Goal: Task Accomplishment & Management: Use online tool/utility

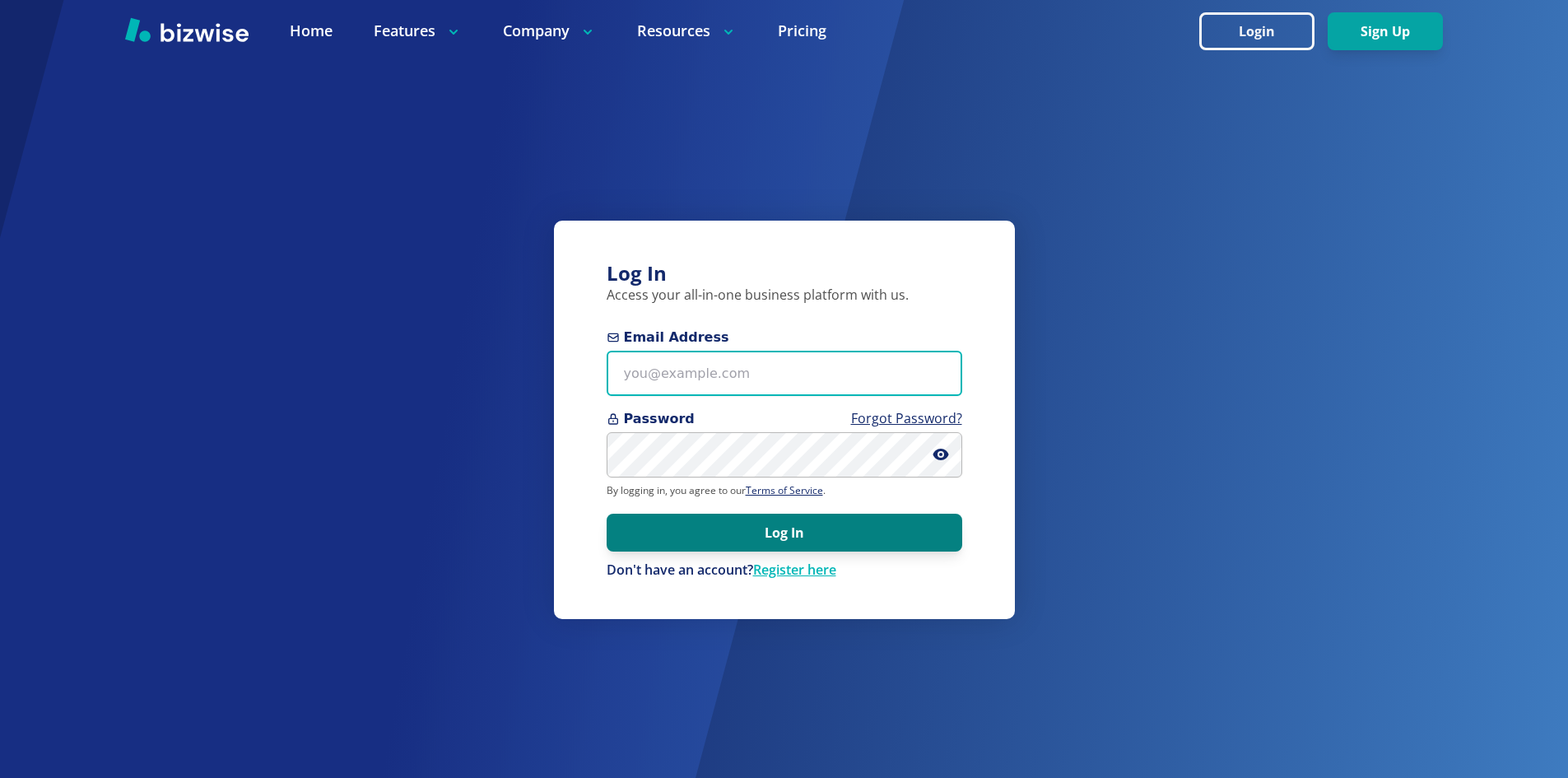
type input "info@thestartupleads.com"
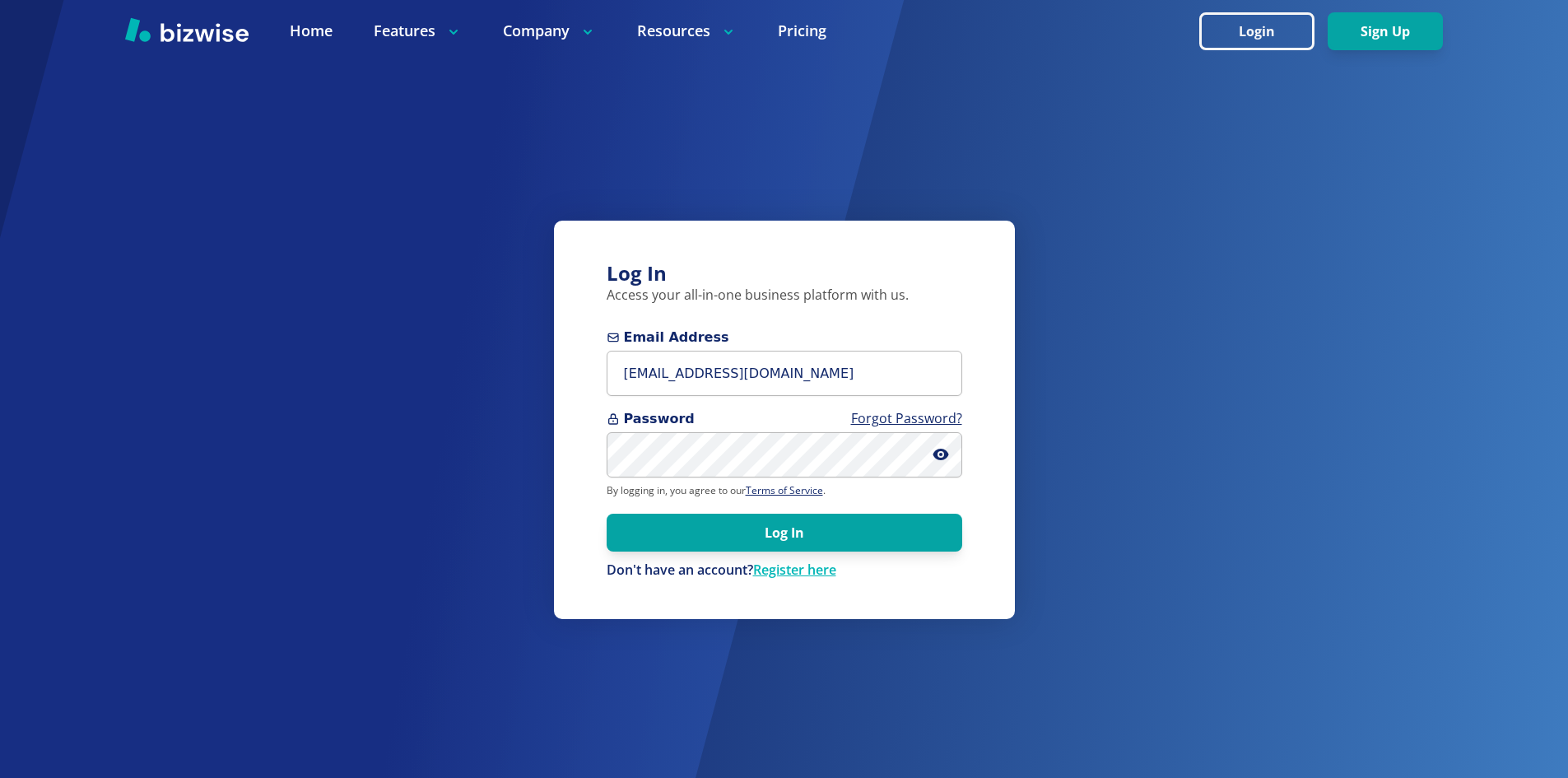
drag, startPoint x: 658, startPoint y: 538, endPoint x: 661, endPoint y: 525, distance: 13.3
click at [659, 538] on button "Log In" at bounding box center [784, 532] width 355 height 38
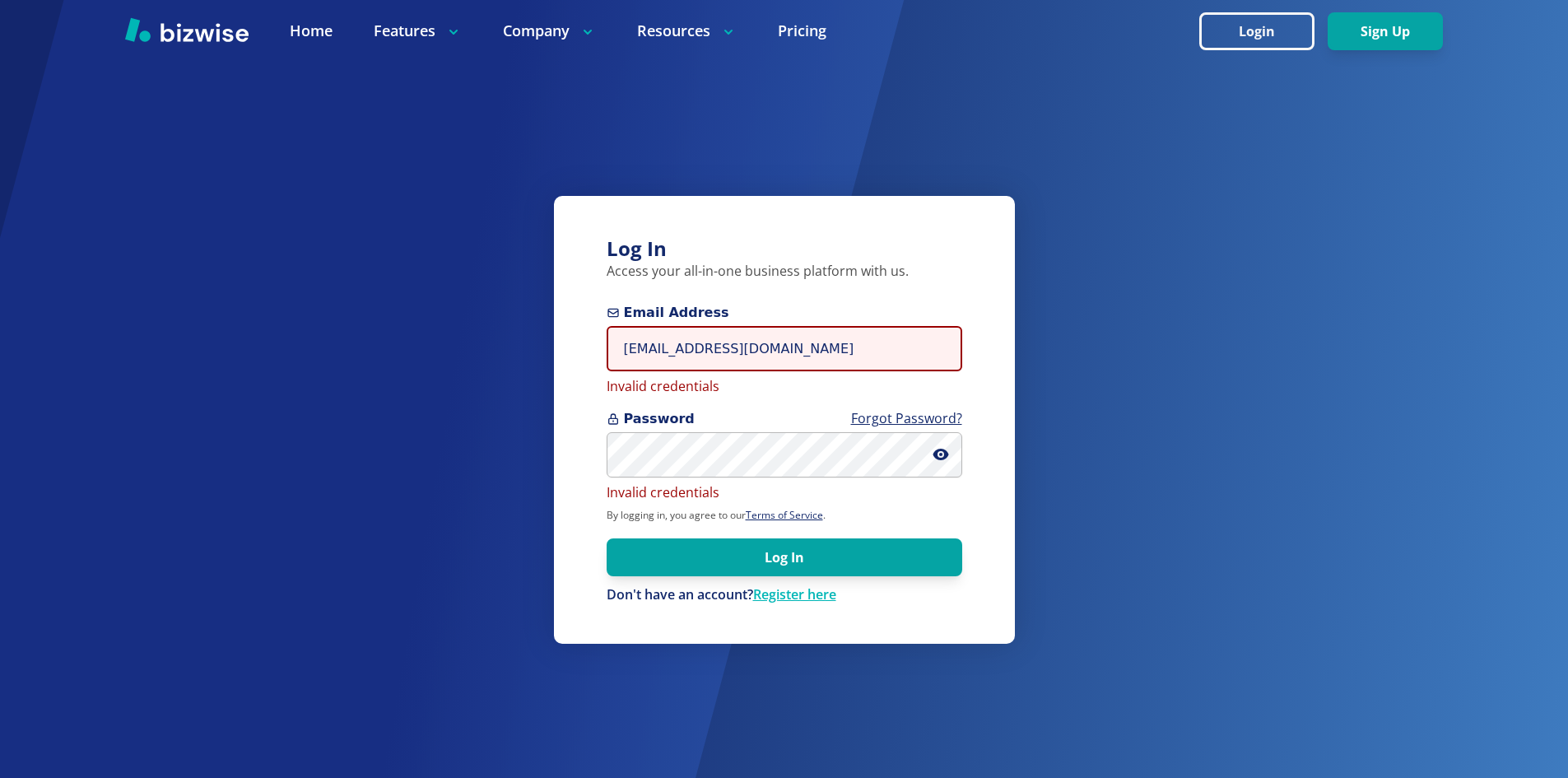
click at [705, 347] on input "info@thestartupleads.com" at bounding box center [784, 348] width 355 height 45
drag, startPoint x: 735, startPoint y: 554, endPoint x: 724, endPoint y: 536, distance: 21.1
click at [735, 554] on button "Log In" at bounding box center [784, 557] width 355 height 38
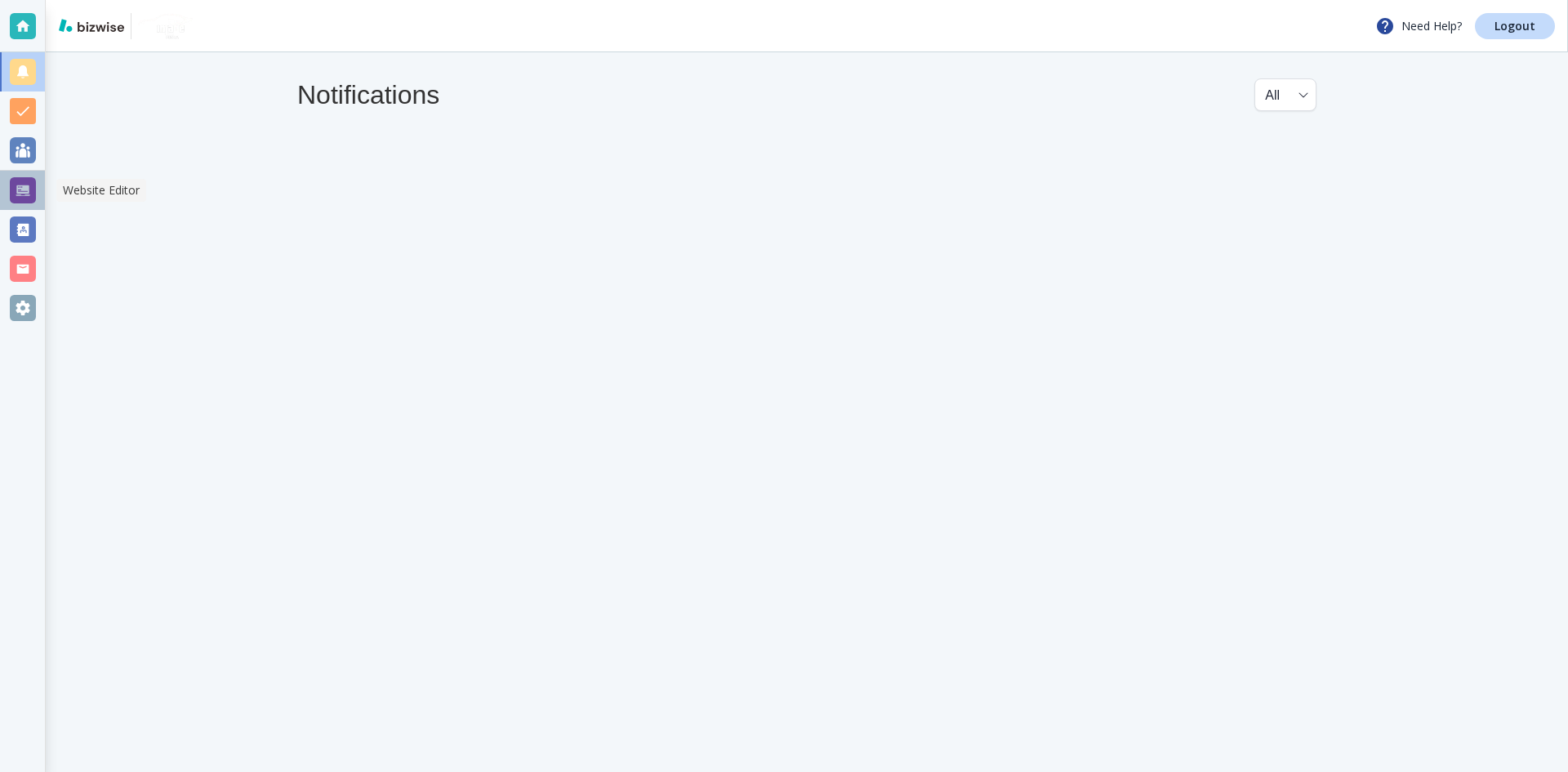
click at [34, 185] on div at bounding box center [22, 190] width 26 height 26
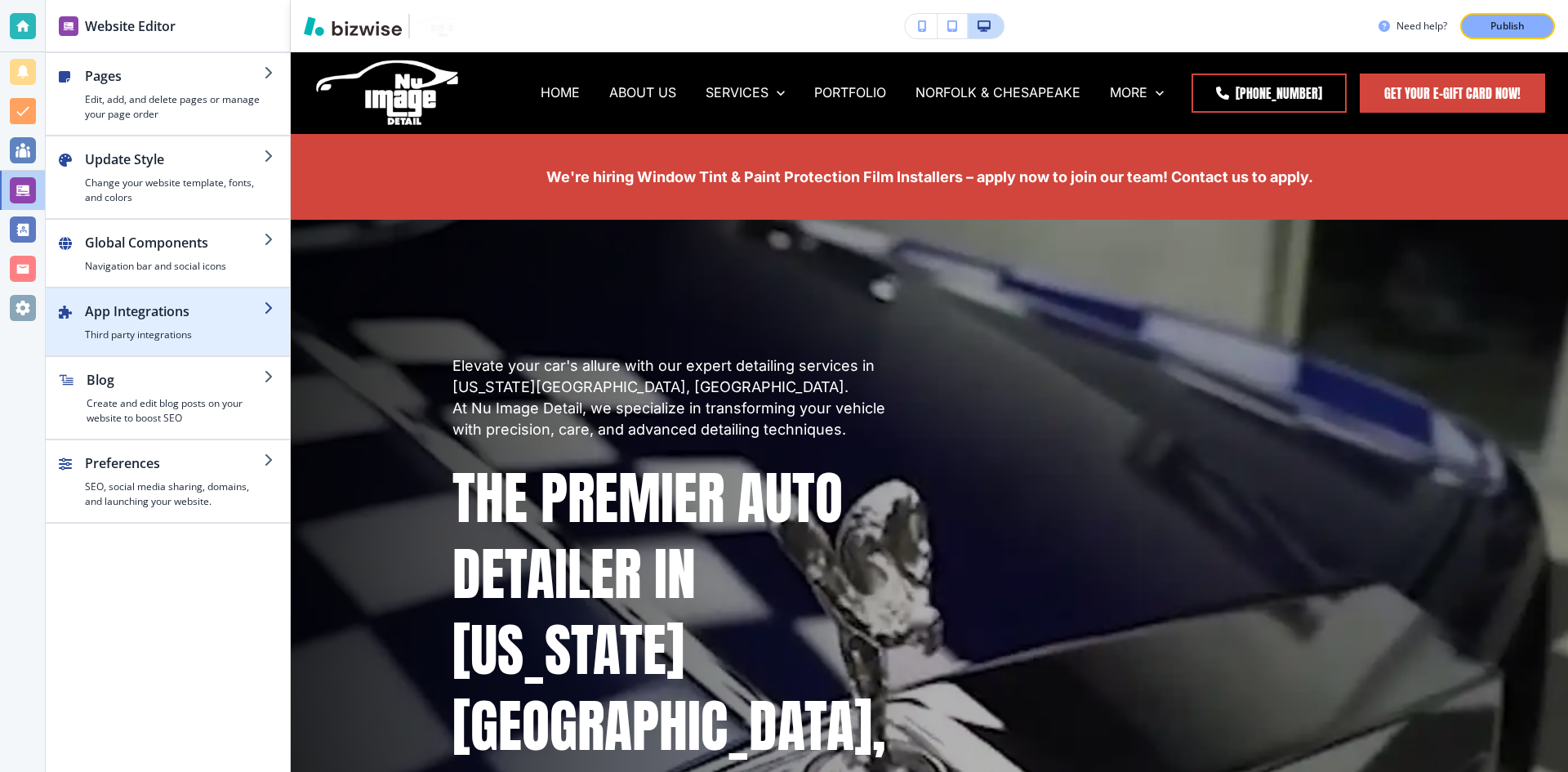
click at [179, 316] on h2 "App Integrations" at bounding box center [174, 311] width 179 height 19
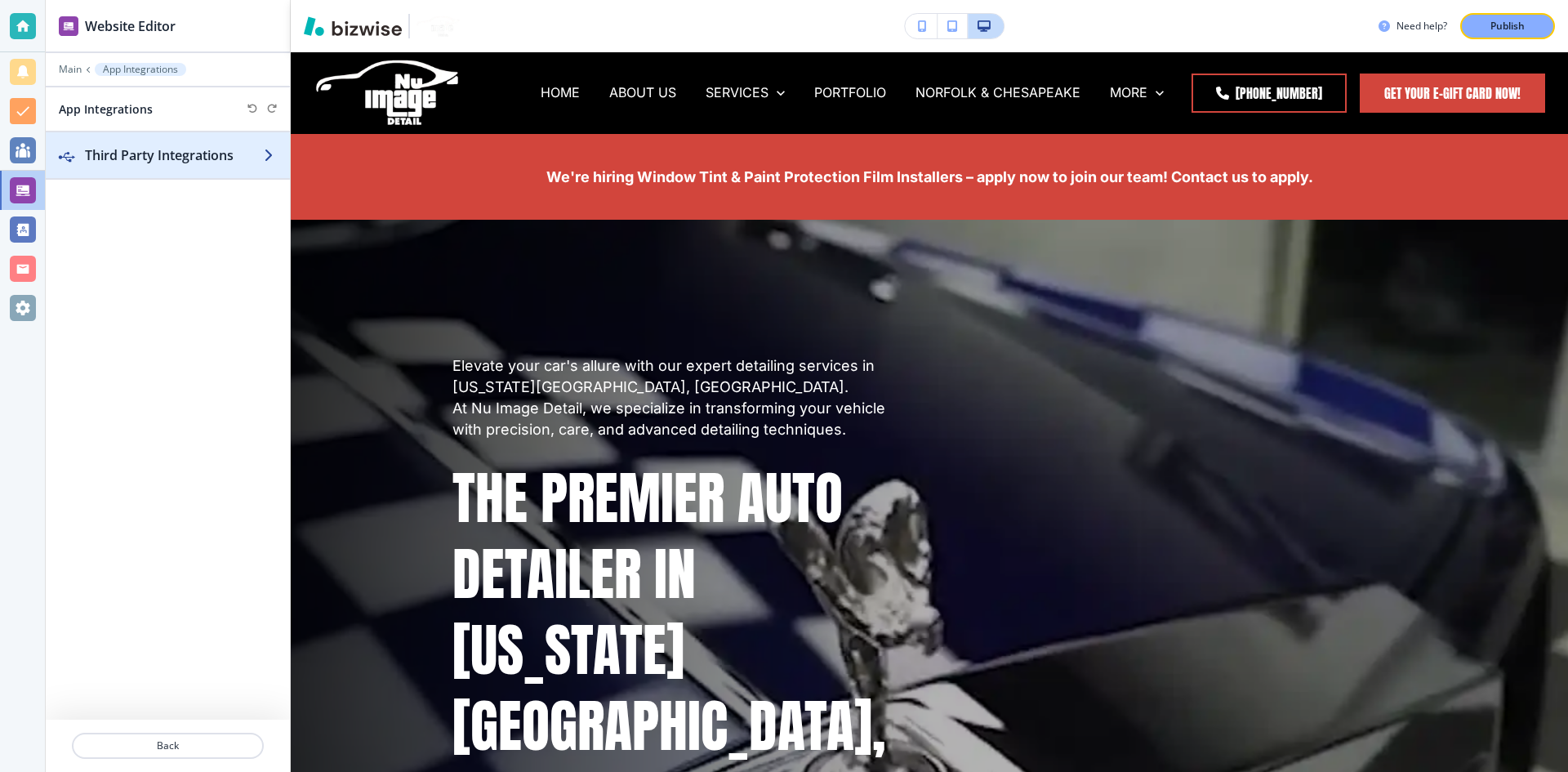
click at [146, 153] on h2 "Third Party Integrations" at bounding box center [174, 155] width 179 height 19
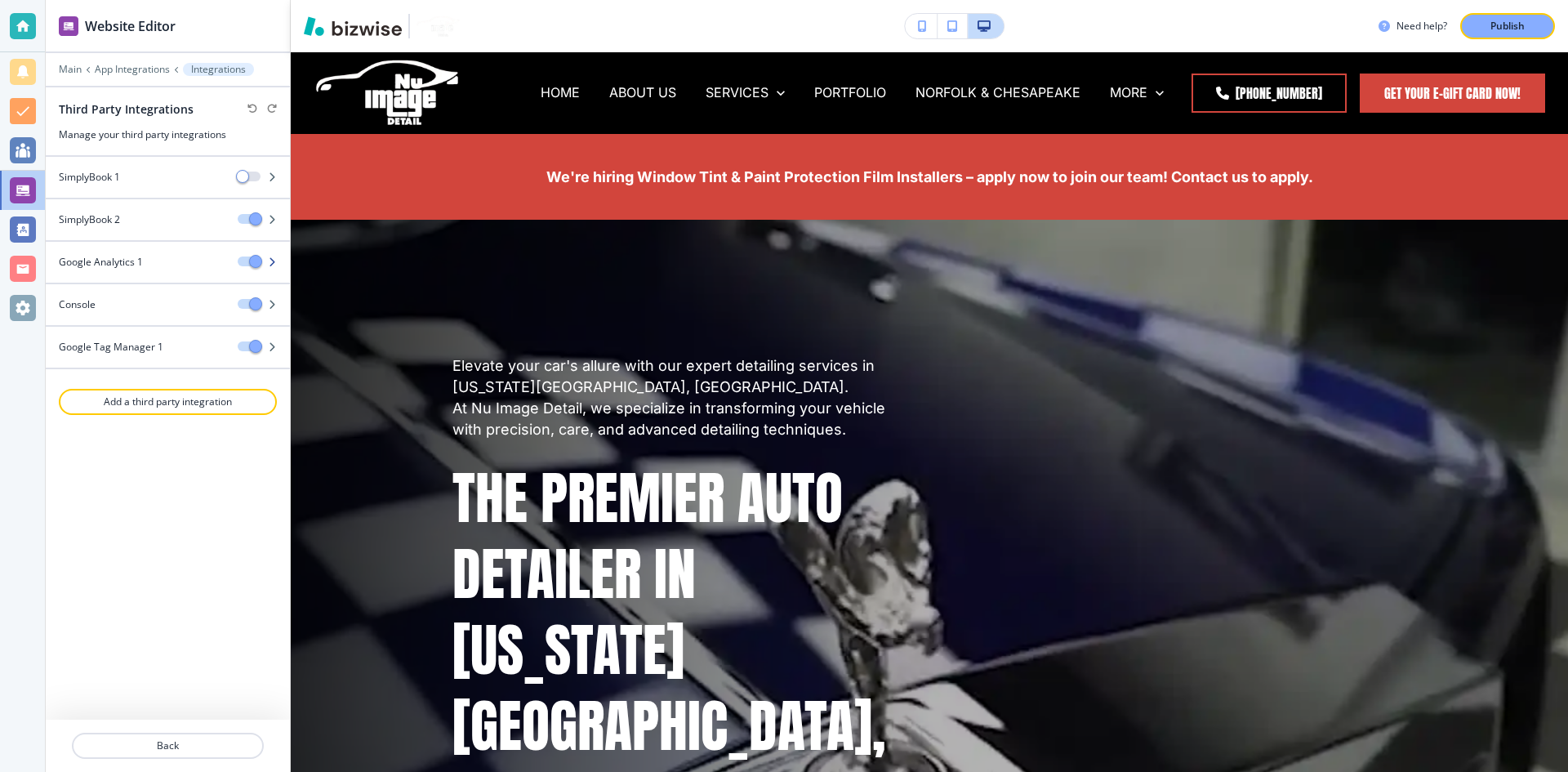
click at [178, 259] on div "Google Analytics 1" at bounding box center [135, 261] width 179 height 15
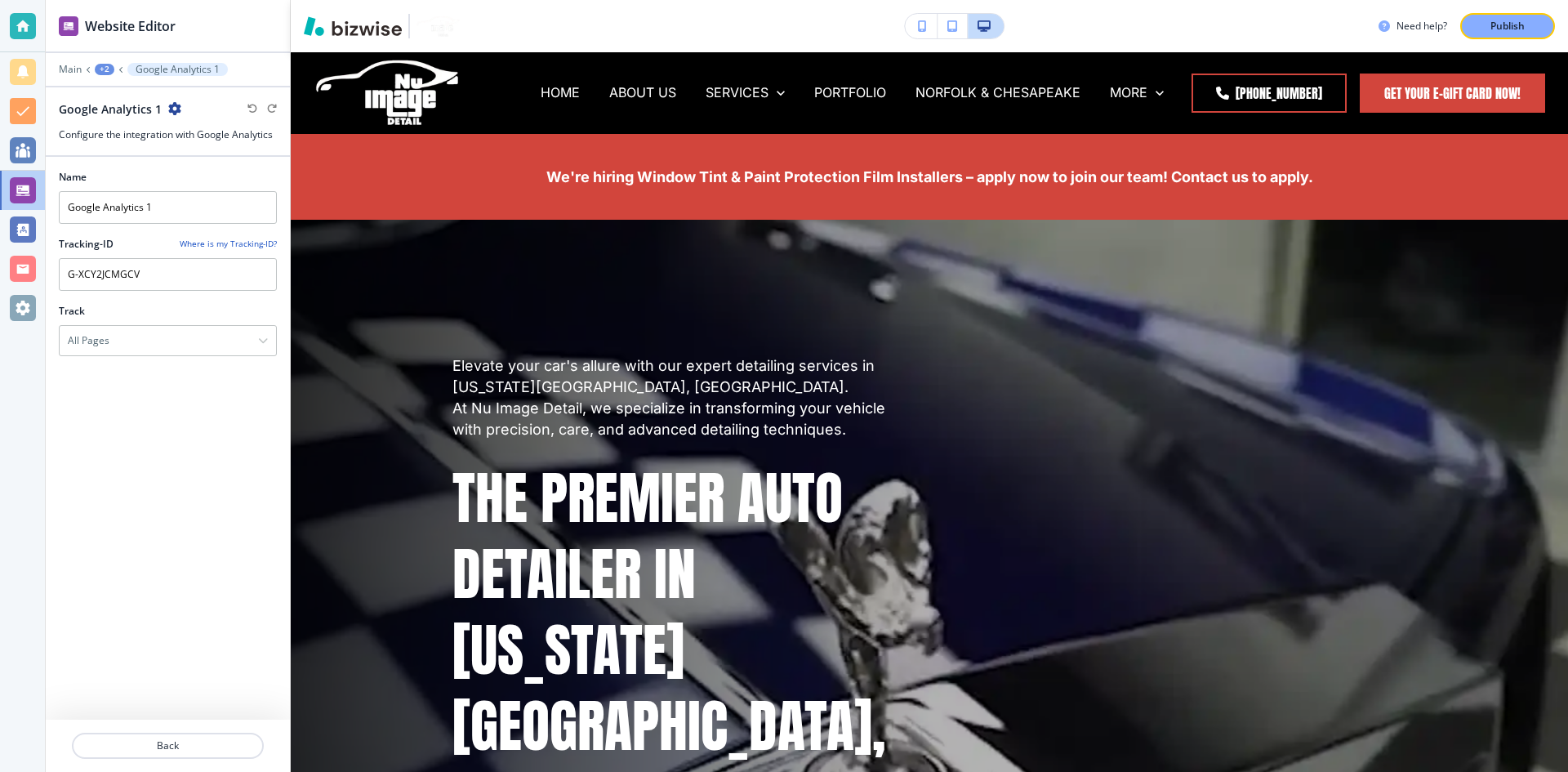
click at [82, 64] on div "Main +2 Google Analytics 1" at bounding box center [168, 69] width 218 height 13
click at [80, 67] on p "Main" at bounding box center [71, 70] width 23 height 12
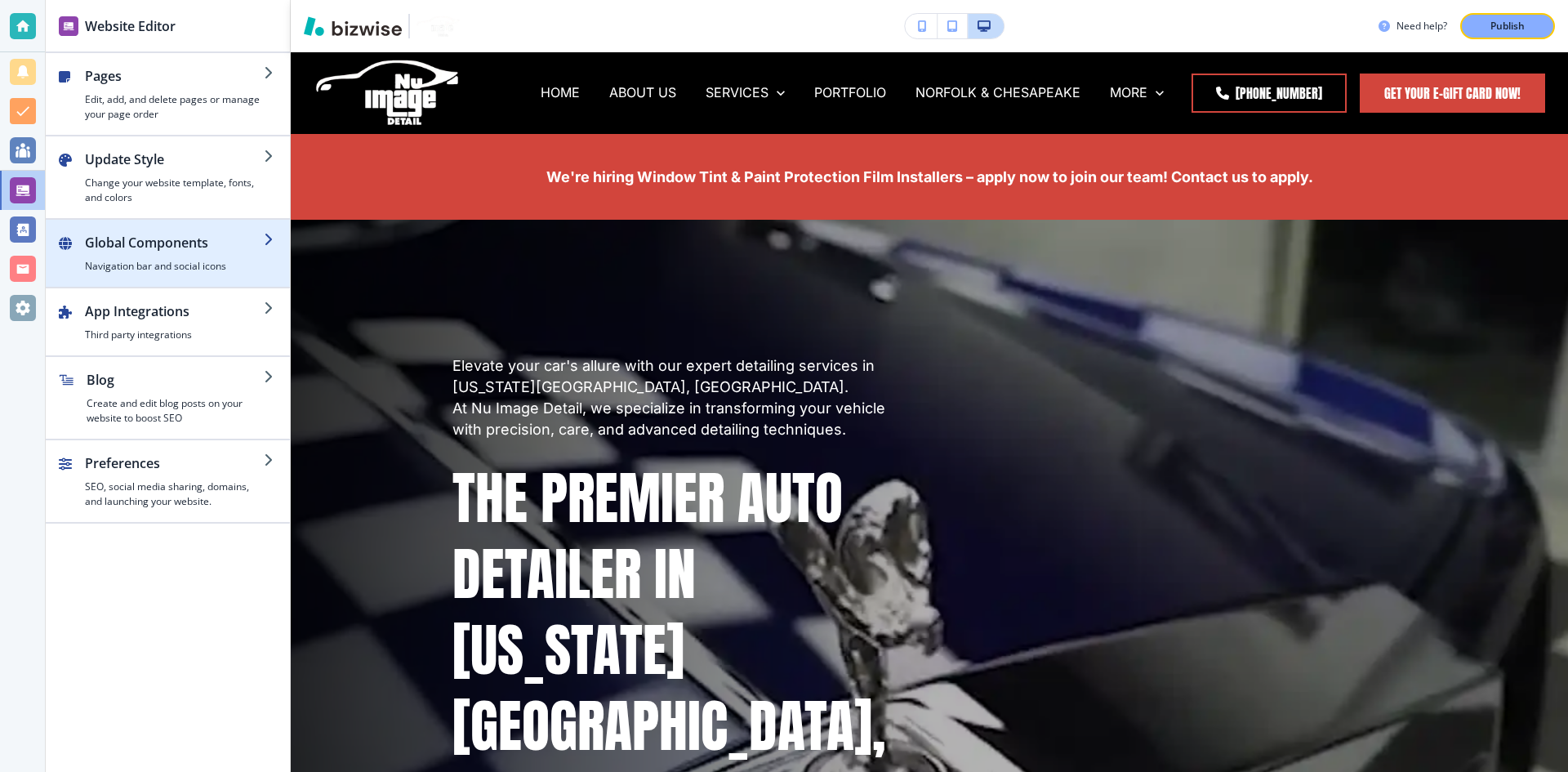
click at [173, 232] on div "button" at bounding box center [168, 225] width 245 height 13
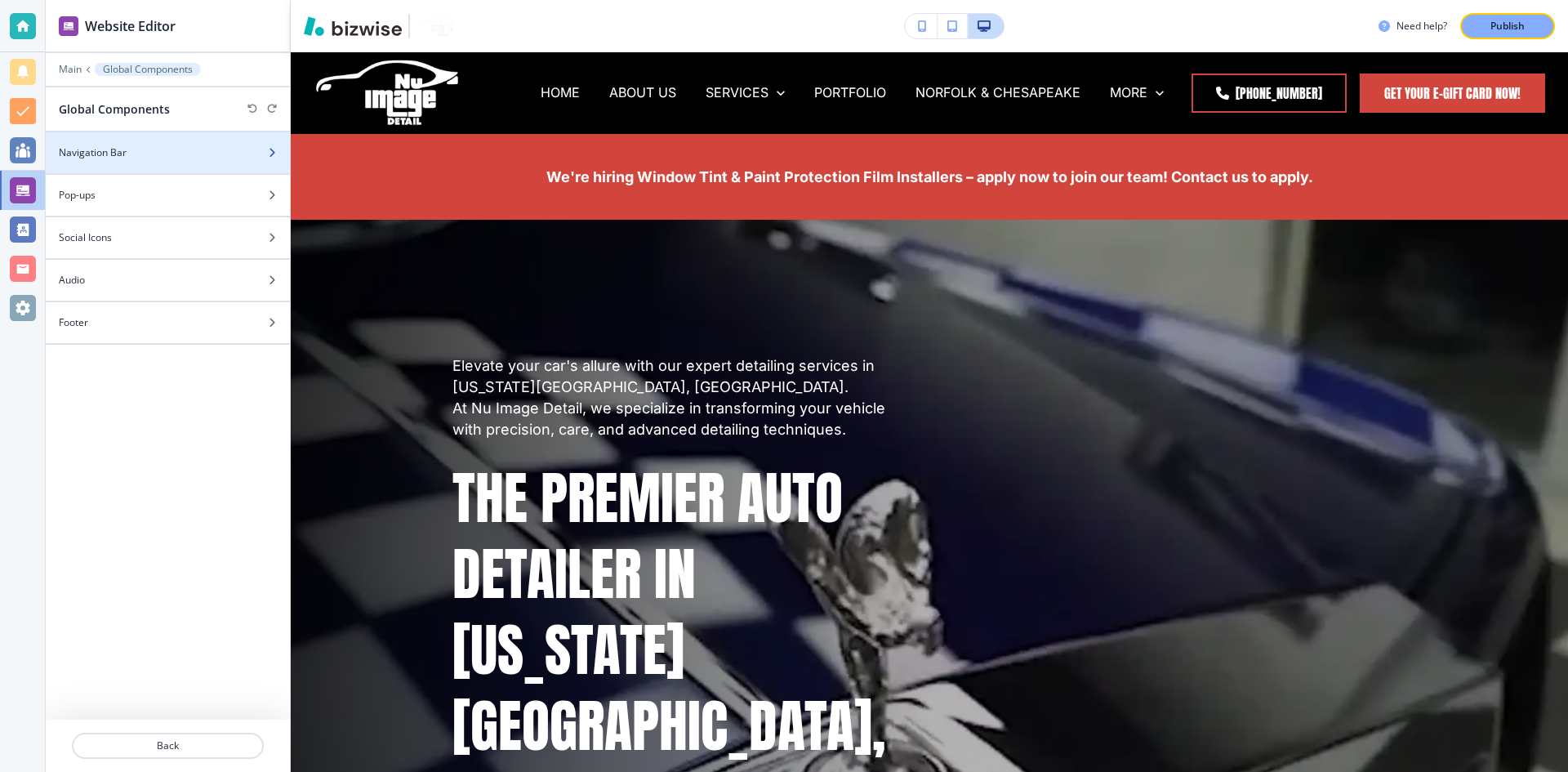
click at [106, 144] on div at bounding box center [168, 138] width 245 height 13
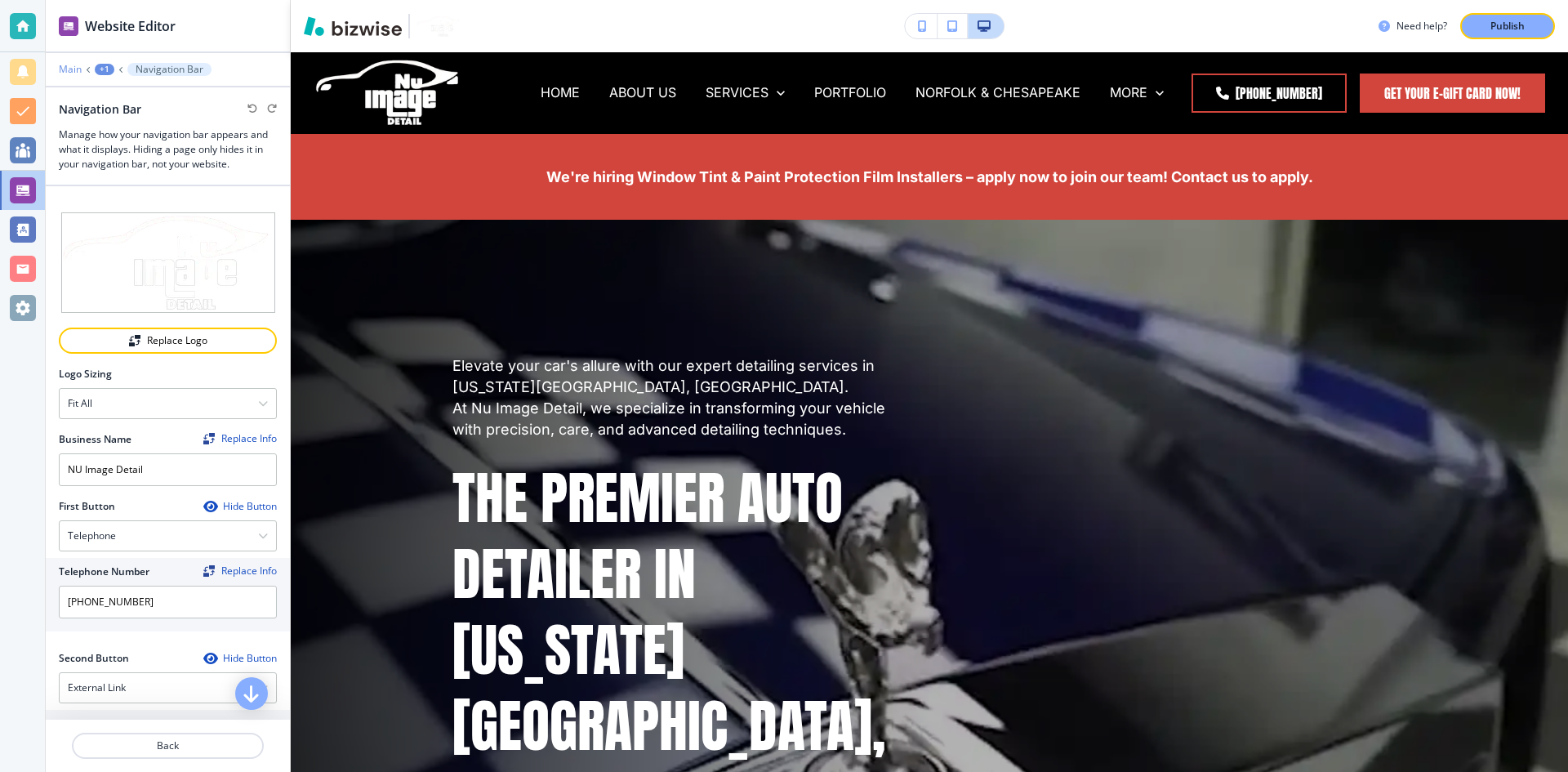
click at [73, 64] on p "Main" at bounding box center [71, 70] width 23 height 12
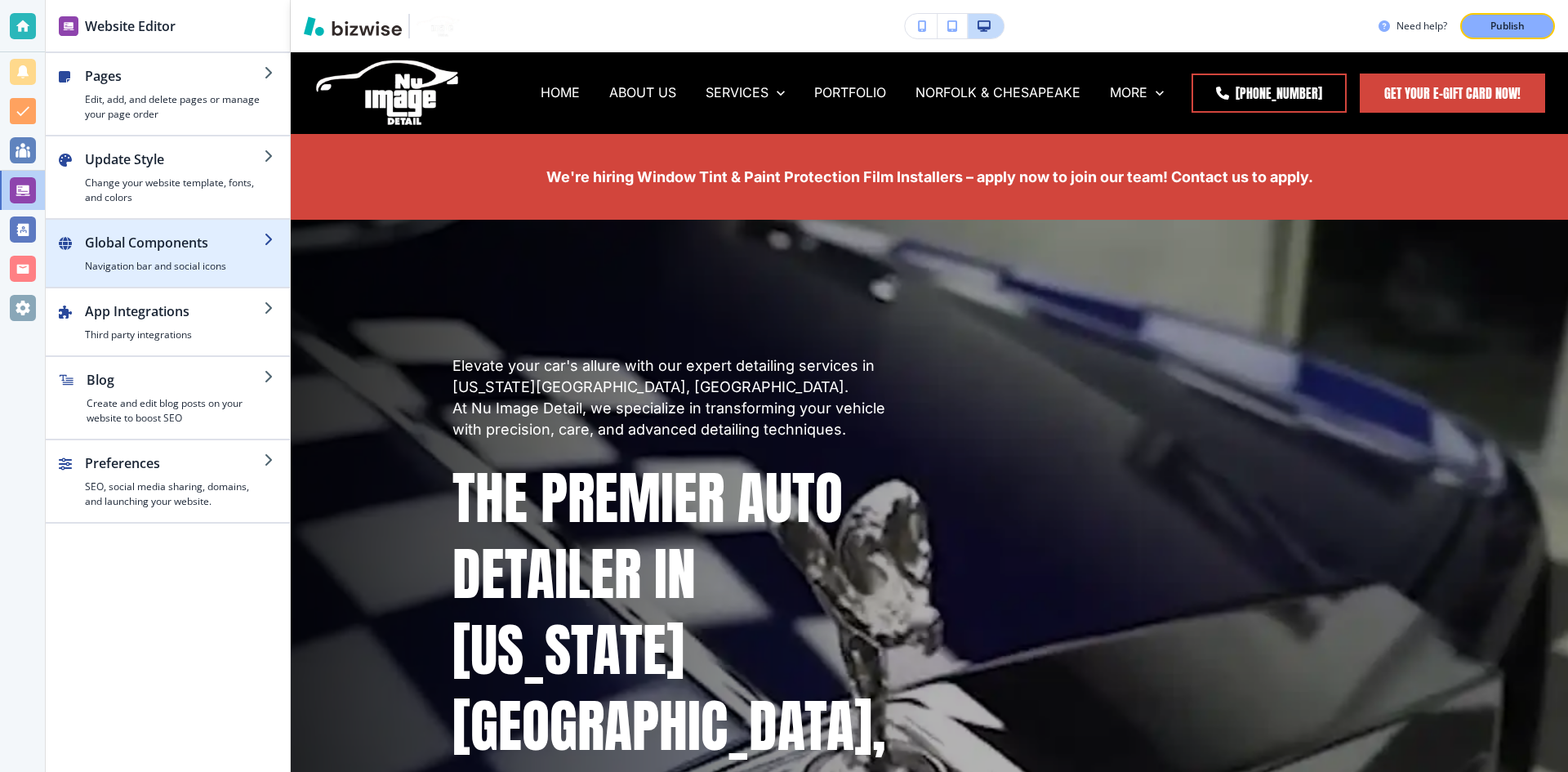
click at [155, 262] on h4 "Navigation bar and social icons" at bounding box center [174, 266] width 179 height 15
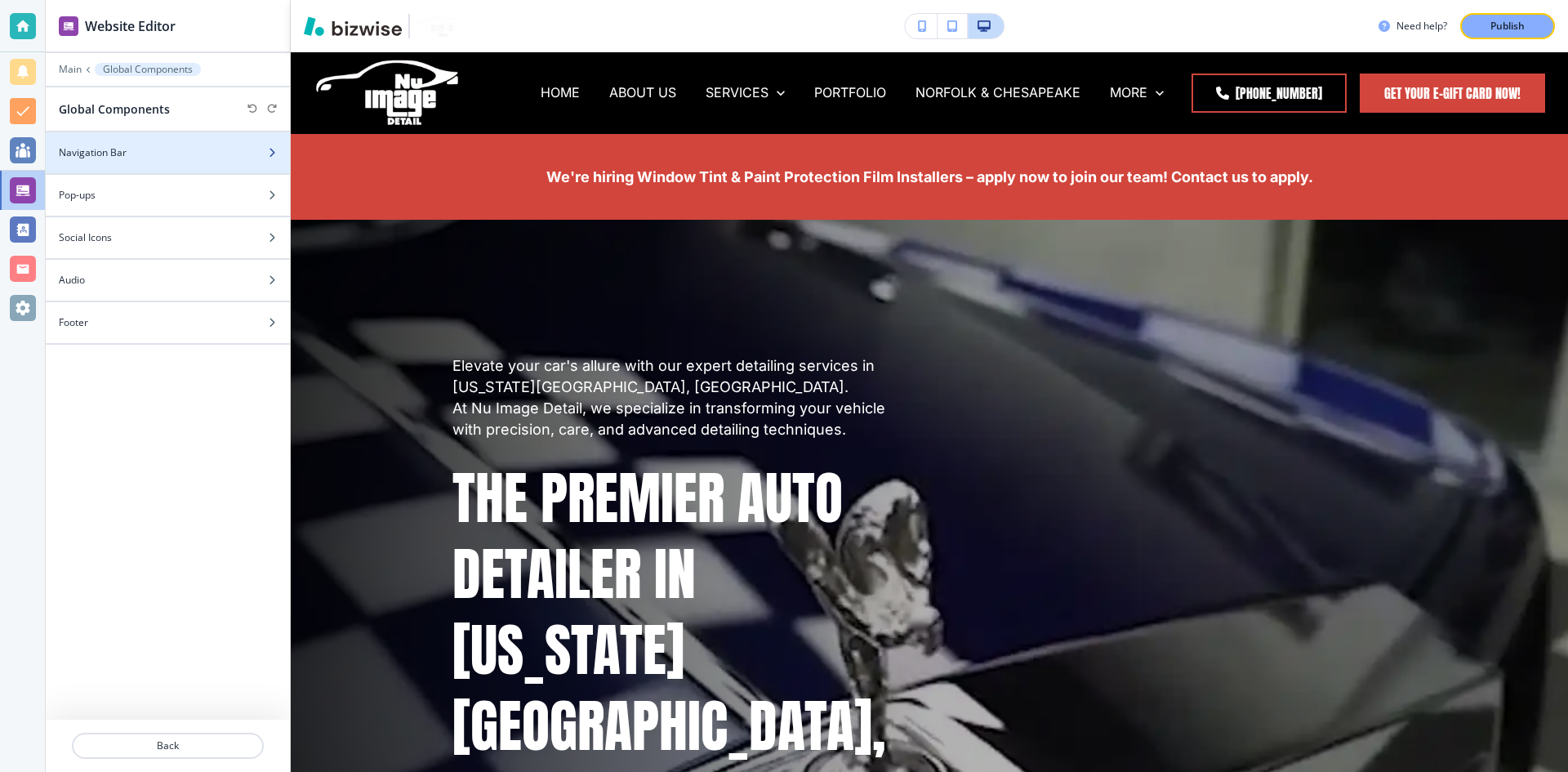
click at [142, 149] on div "Navigation Bar" at bounding box center [150, 152] width 209 height 15
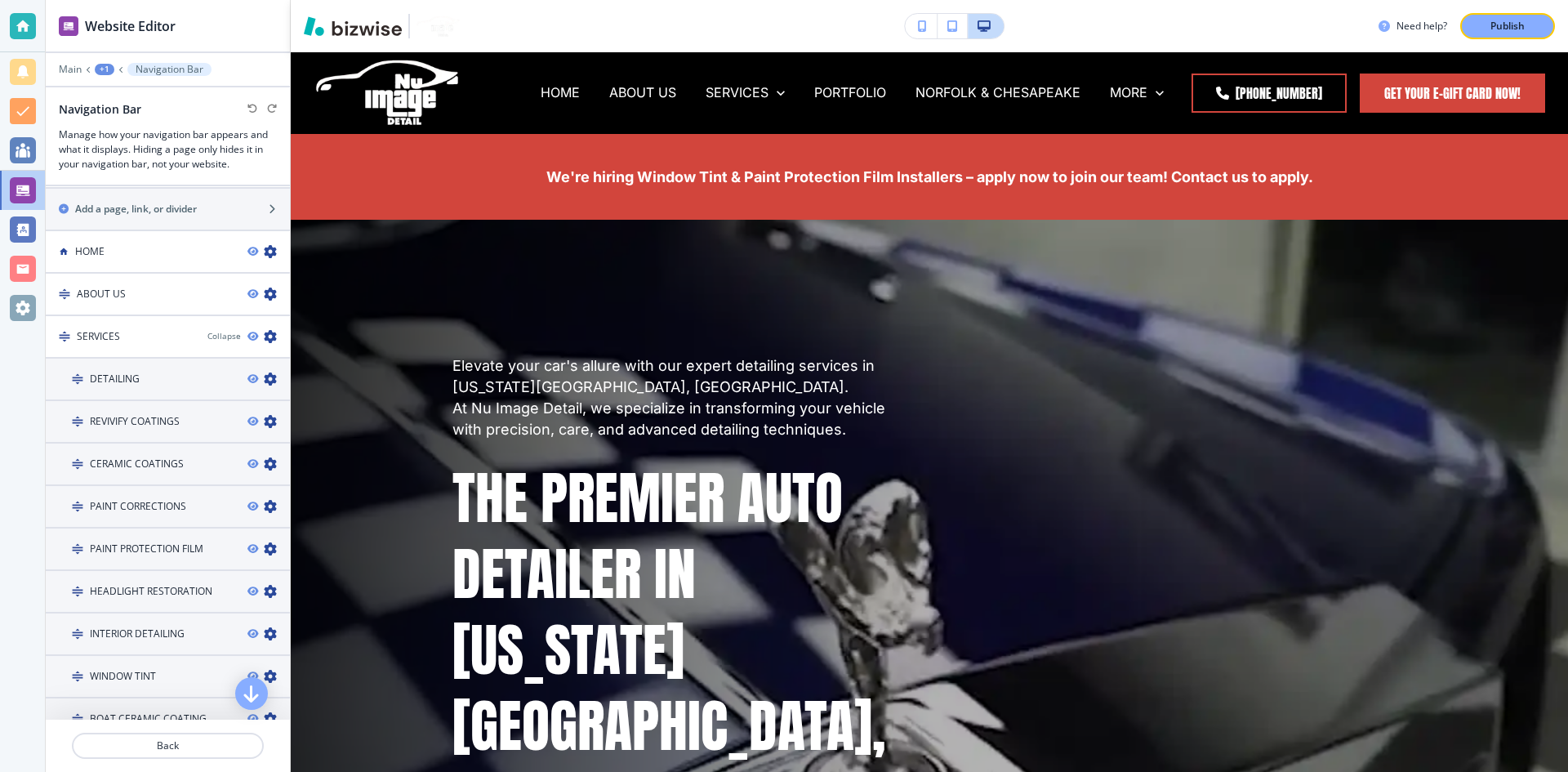
scroll to position [490, 0]
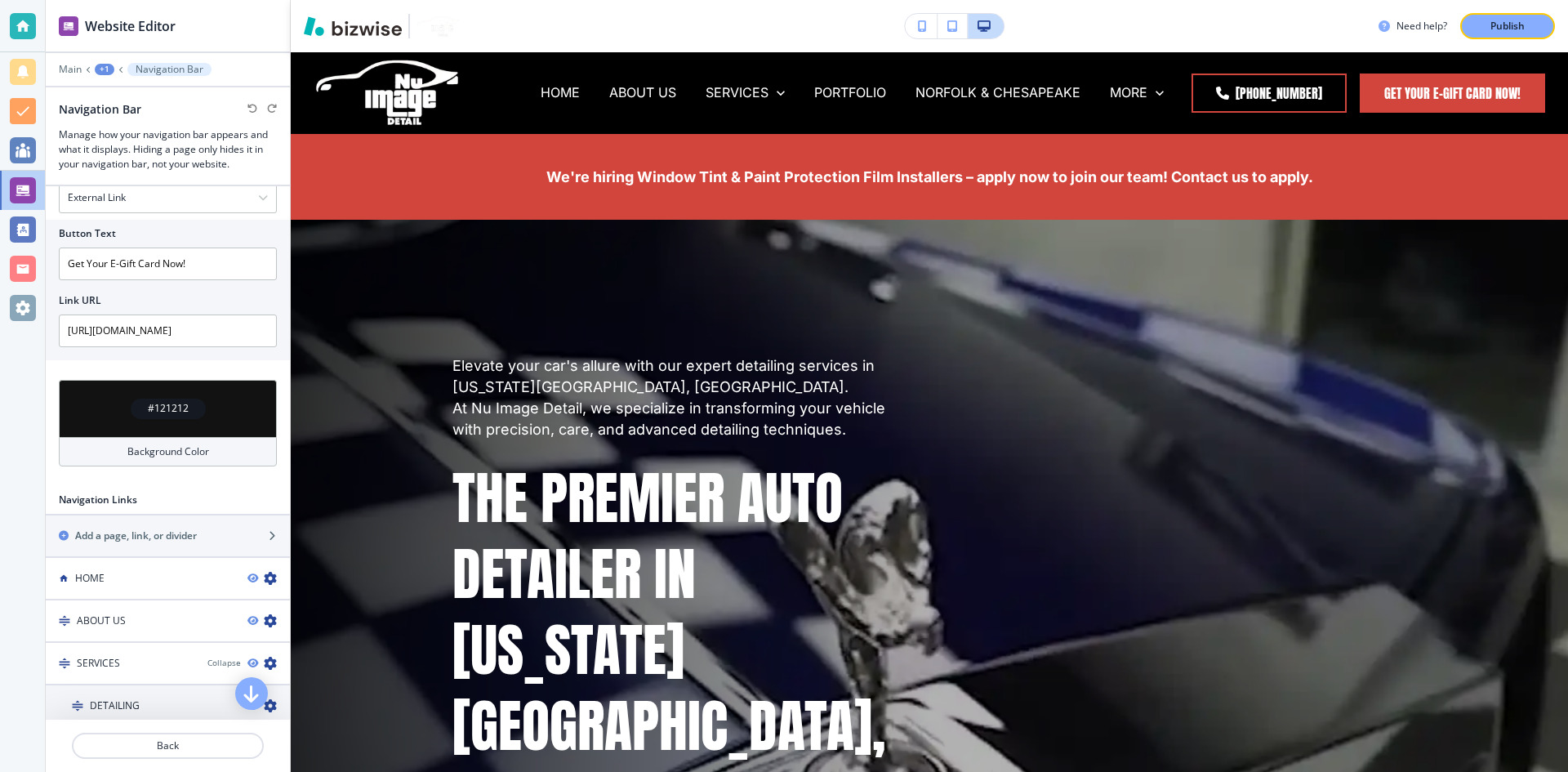
click at [73, 76] on div at bounding box center [168, 81] width 245 height 10
click at [70, 65] on p "Main" at bounding box center [71, 70] width 23 height 12
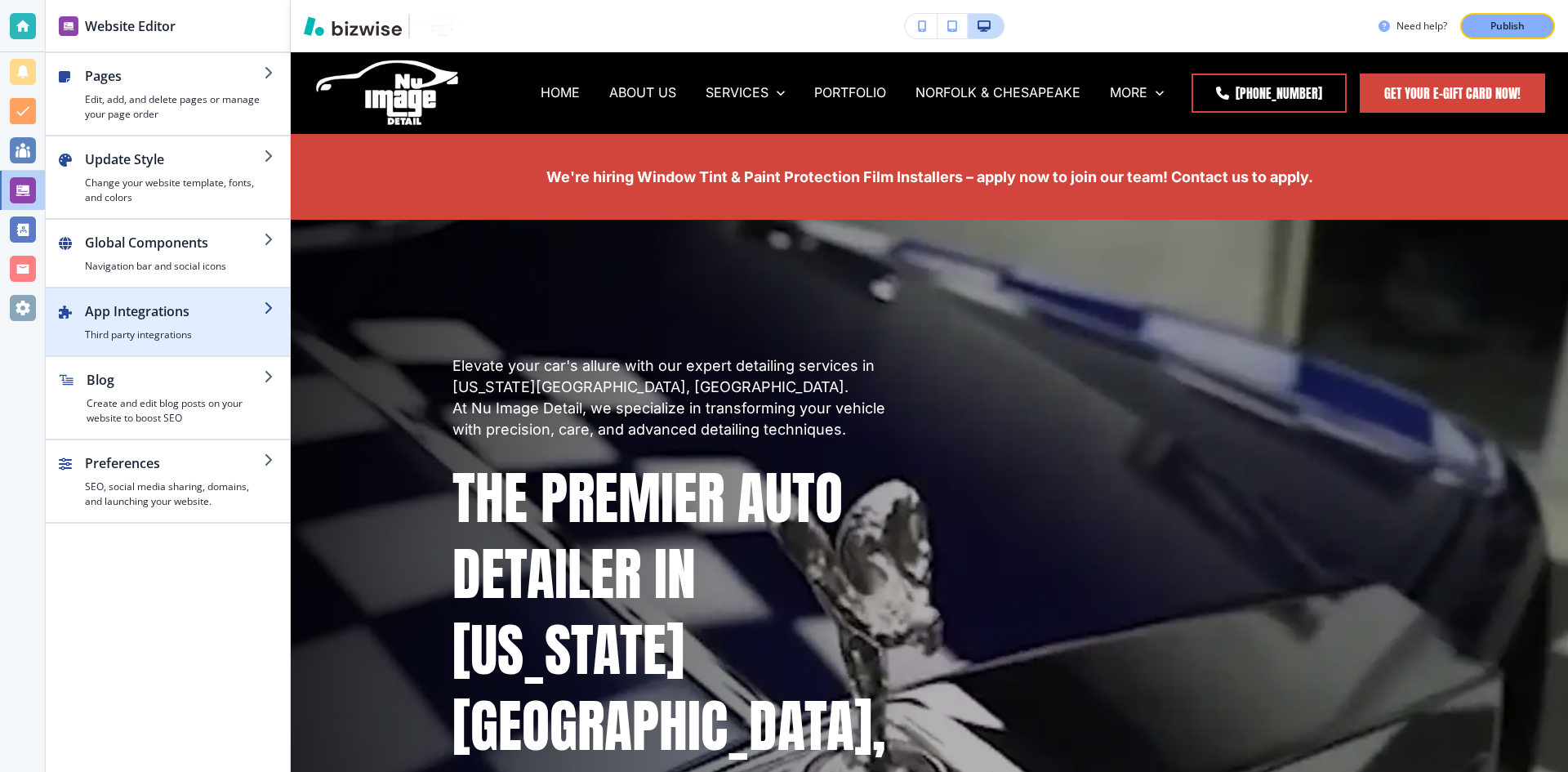
click at [142, 332] on h4 "Third party integrations" at bounding box center [174, 334] width 179 height 15
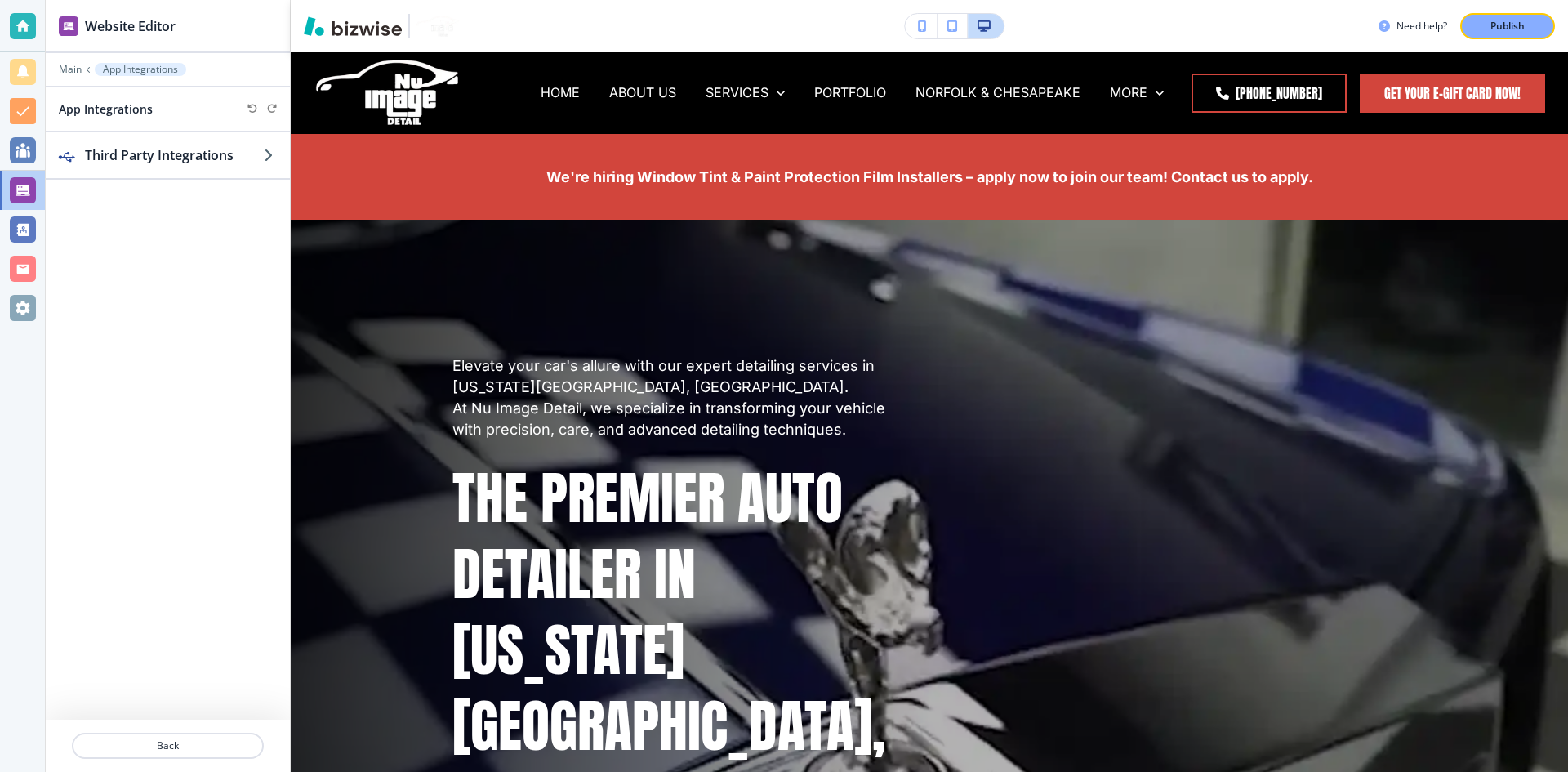
click at [233, 184] on div "Third Party Integrations" at bounding box center [168, 425] width 245 height 587
click at [226, 173] on div "button" at bounding box center [168, 171] width 245 height 13
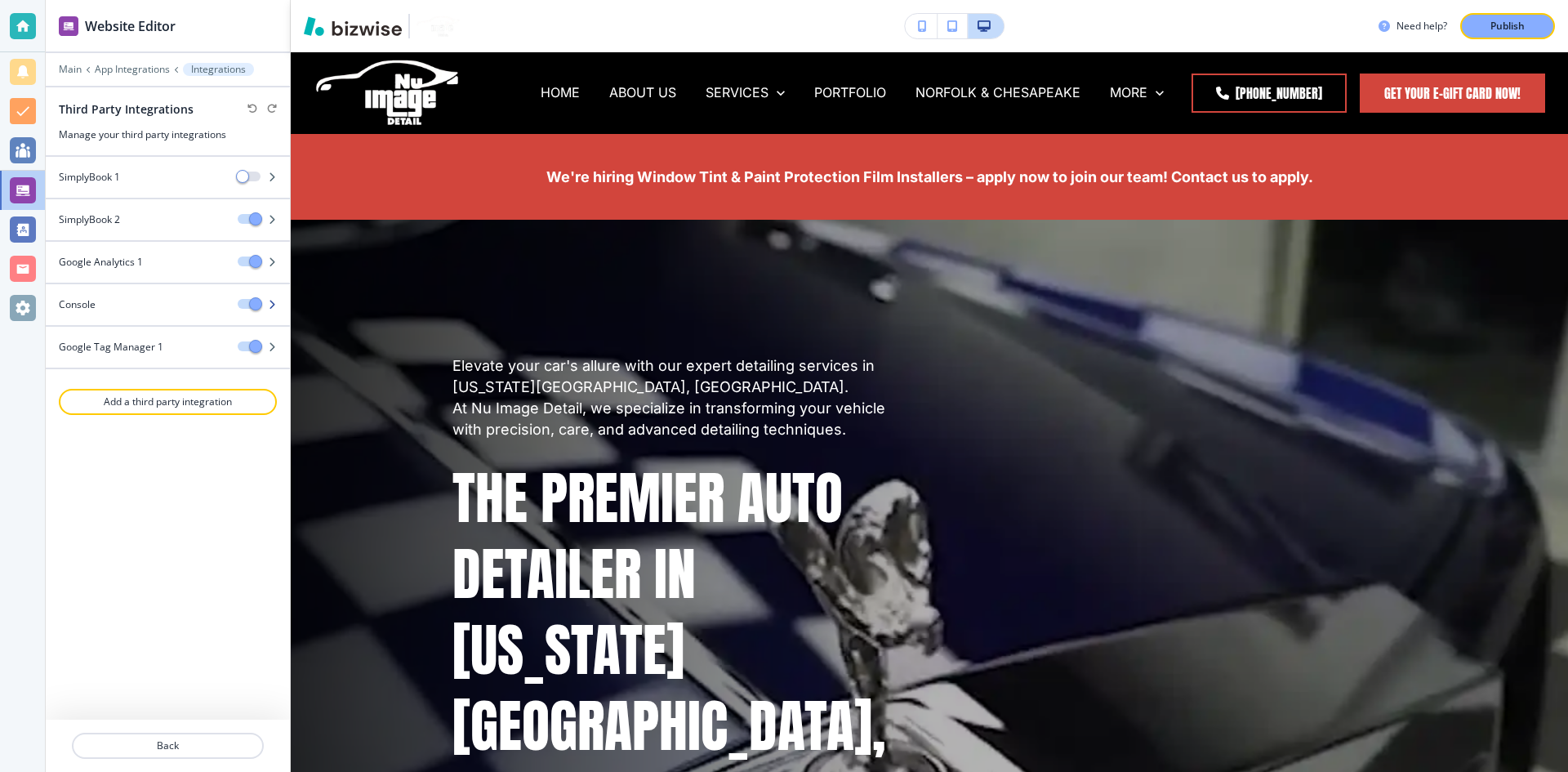
click at [197, 294] on div at bounding box center [168, 290] width 245 height 13
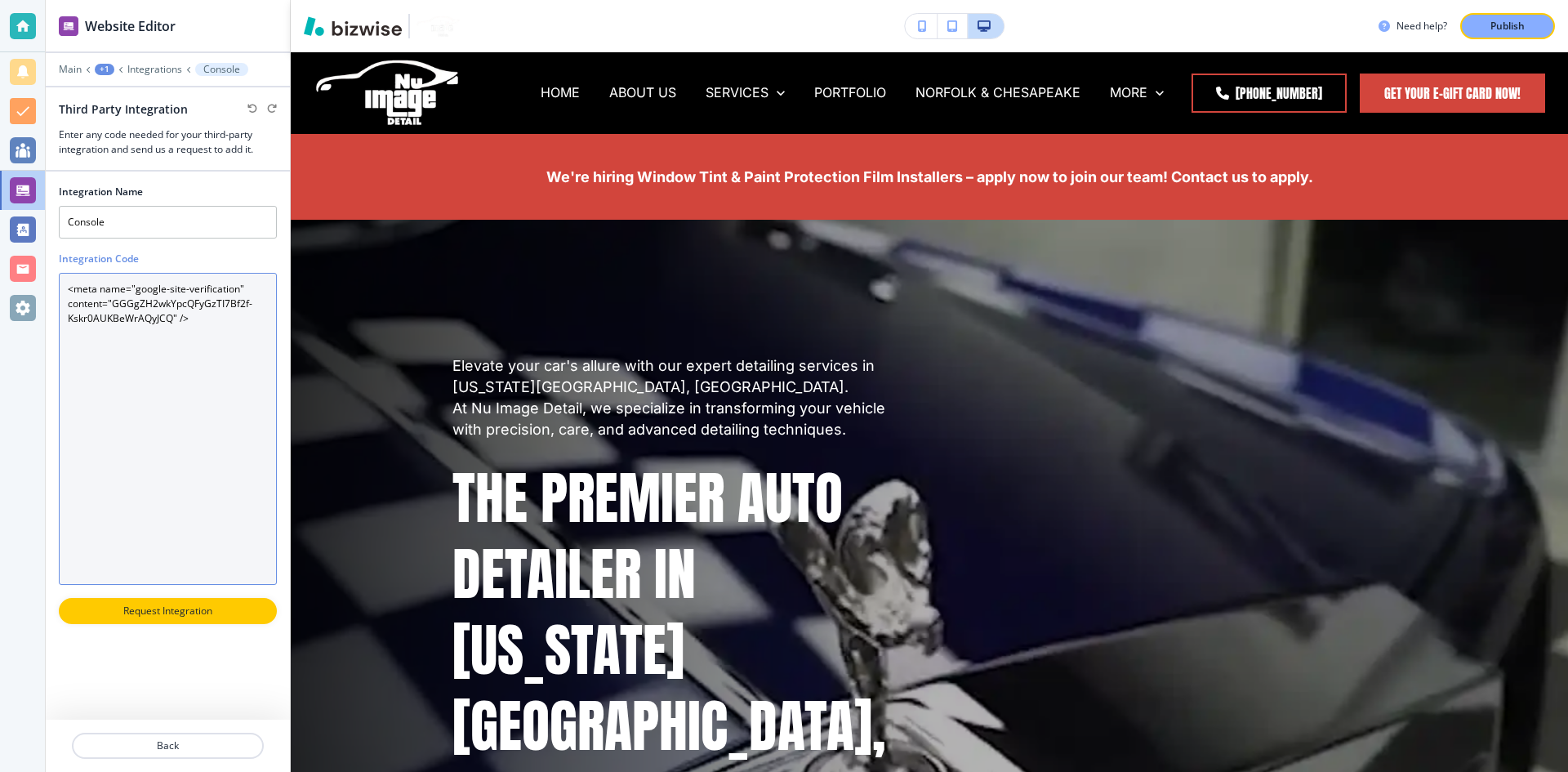
drag, startPoint x: 215, startPoint y: 311, endPoint x: 65, endPoint y: 280, distance: 153.2
click at [65, 280] on Code "<meta name="google-site-verification" content="GGGgZH2wkYpcQFyGzTI7Bf2f-Kskr0AU…" at bounding box center [168, 428] width 218 height 312
click at [158, 344] on Code "<meta name="google-site-verification" content="GGGgZH2wkYpcQFyGzTI7Bf2f-Kskr0AU…" at bounding box center [168, 428] width 218 height 312
drag, startPoint x: 186, startPoint y: 335, endPoint x: 20, endPoint y: 274, distance: 176.9
click at [23, 276] on div "Website Editor Main +1 Integrations Console Third Party Integration Enter any c…" at bounding box center [784, 386] width 1568 height 772
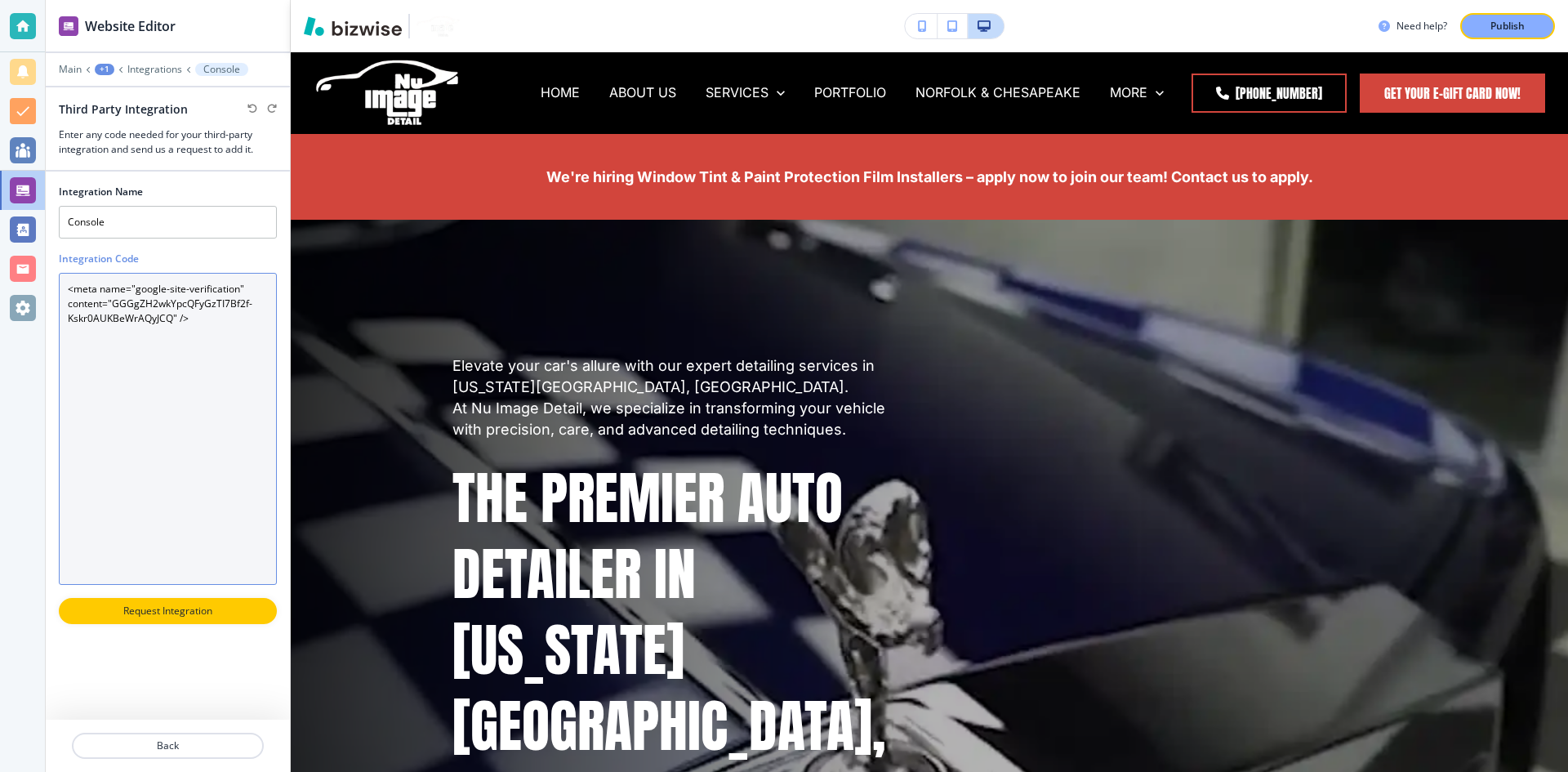
click at [111, 317] on Code "<meta name="google-site-verification" content="GGGgZH2wkYpcQFyGzTI7Bf2f-Kskr0AU…" at bounding box center [168, 428] width 218 height 312
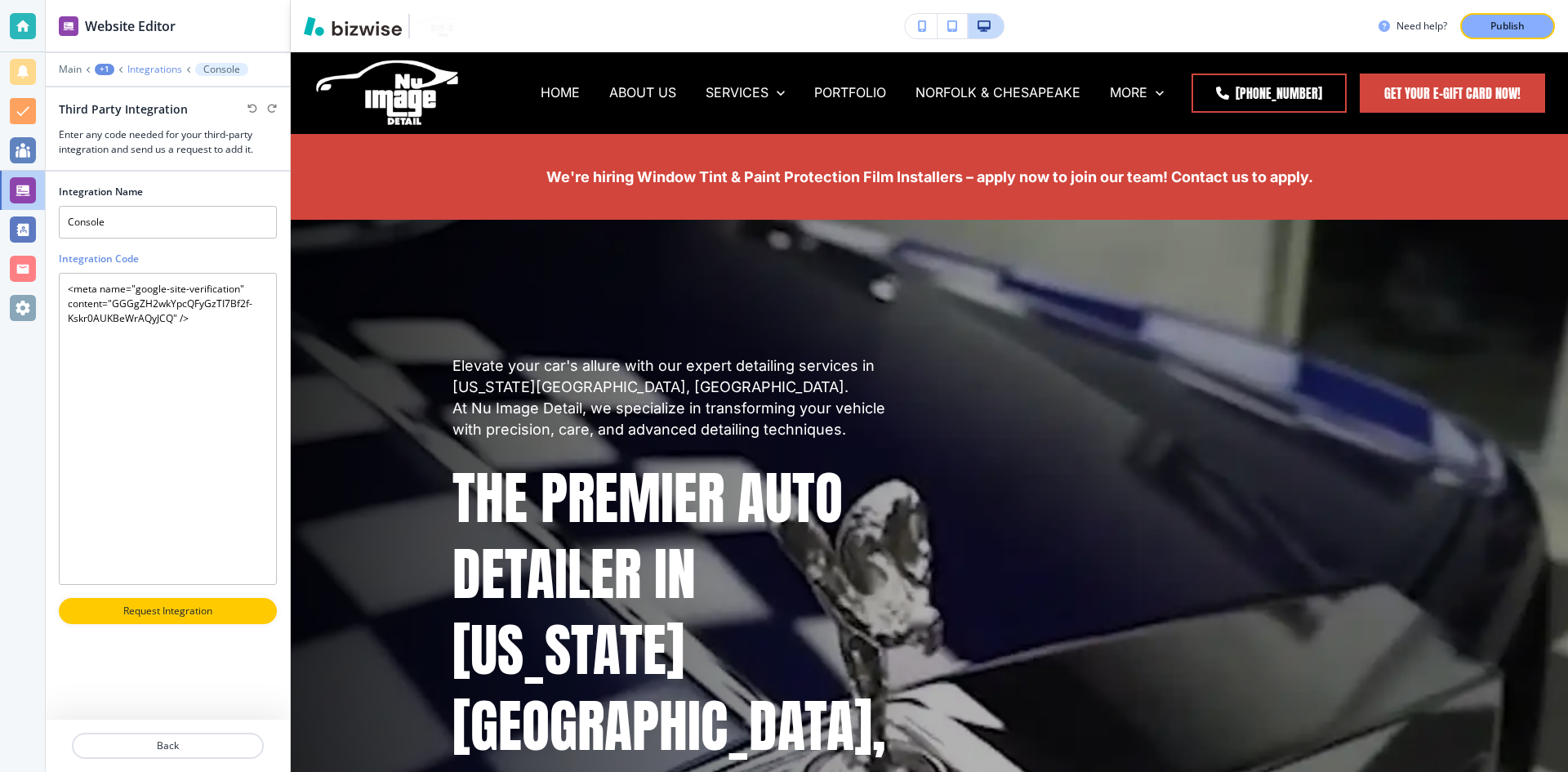
click at [167, 64] on p "Integrations" at bounding box center [154, 70] width 54 height 12
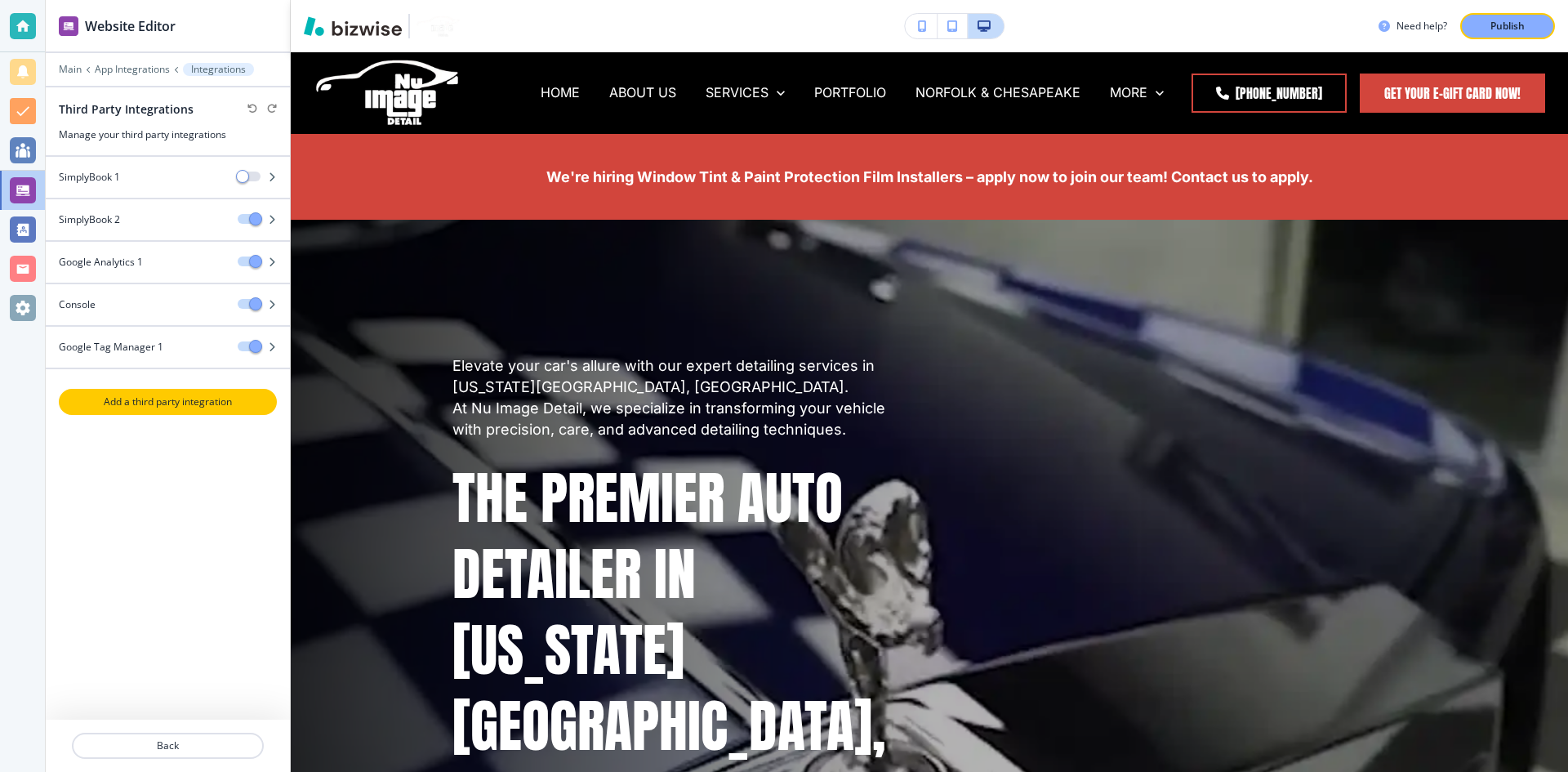
click at [210, 399] on p "Add a third party integration" at bounding box center [167, 401] width 215 height 15
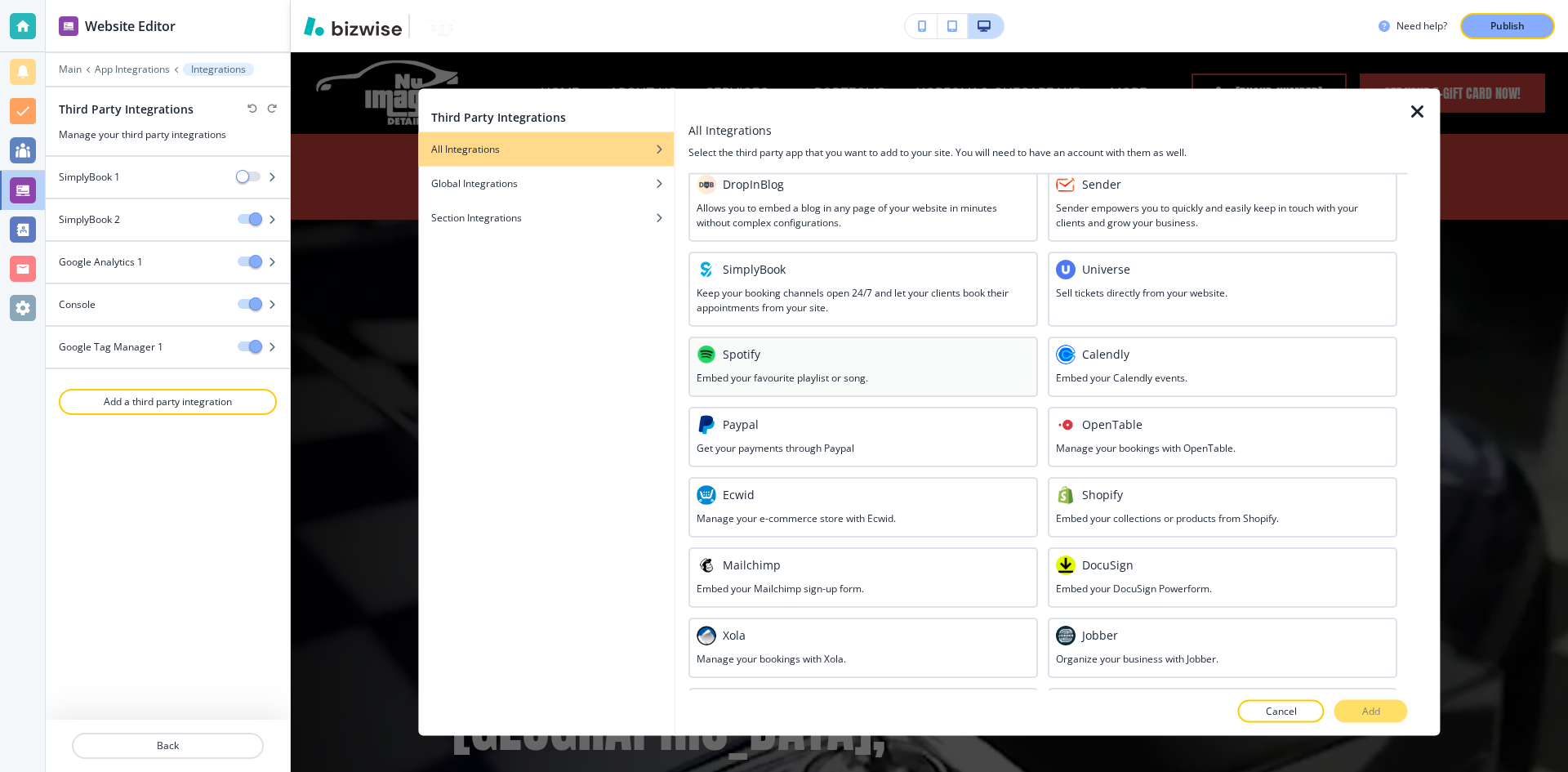
scroll to position [455, 0]
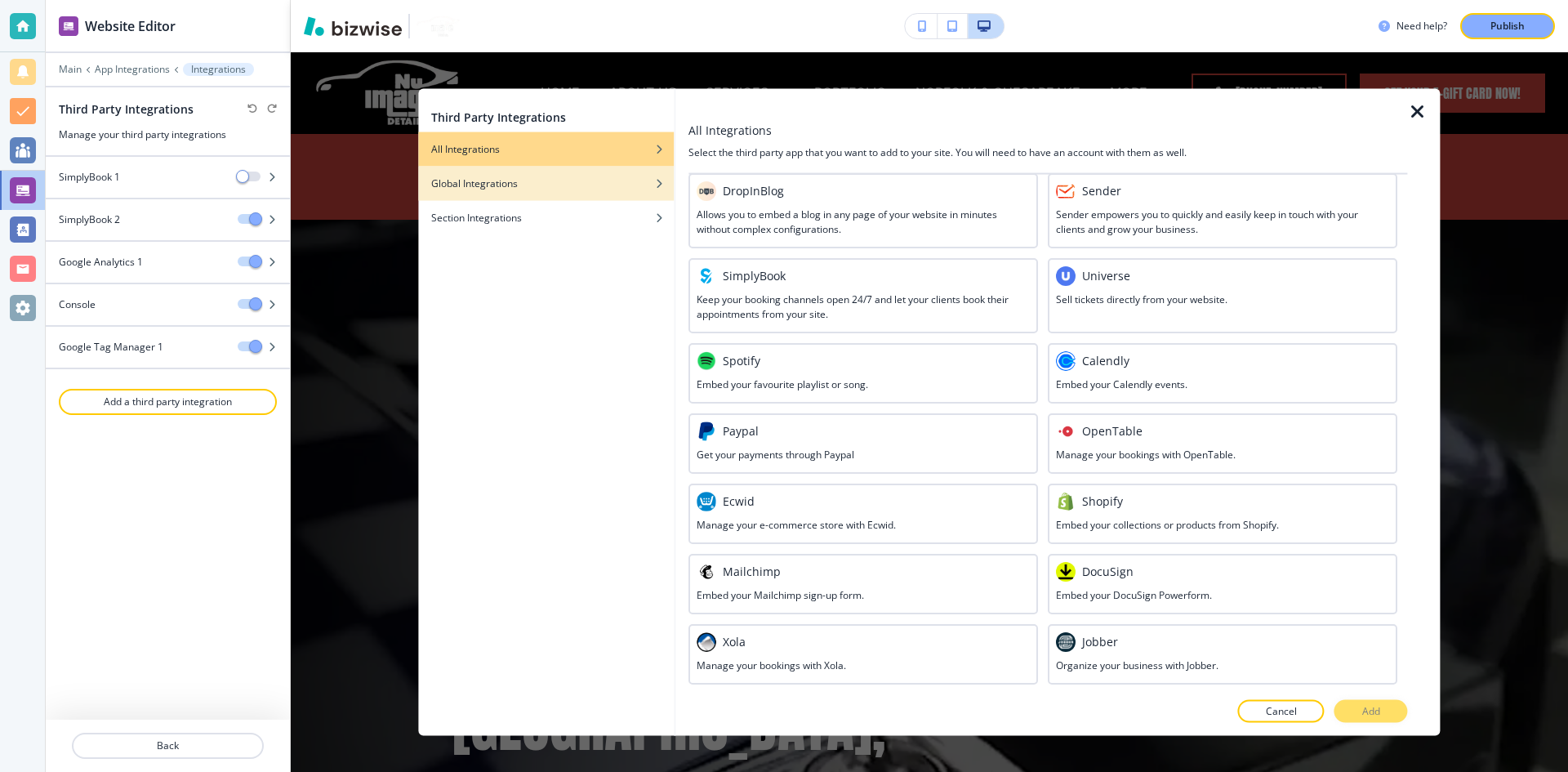
click at [589, 180] on div "Global Integrations" at bounding box center [546, 183] width 255 height 15
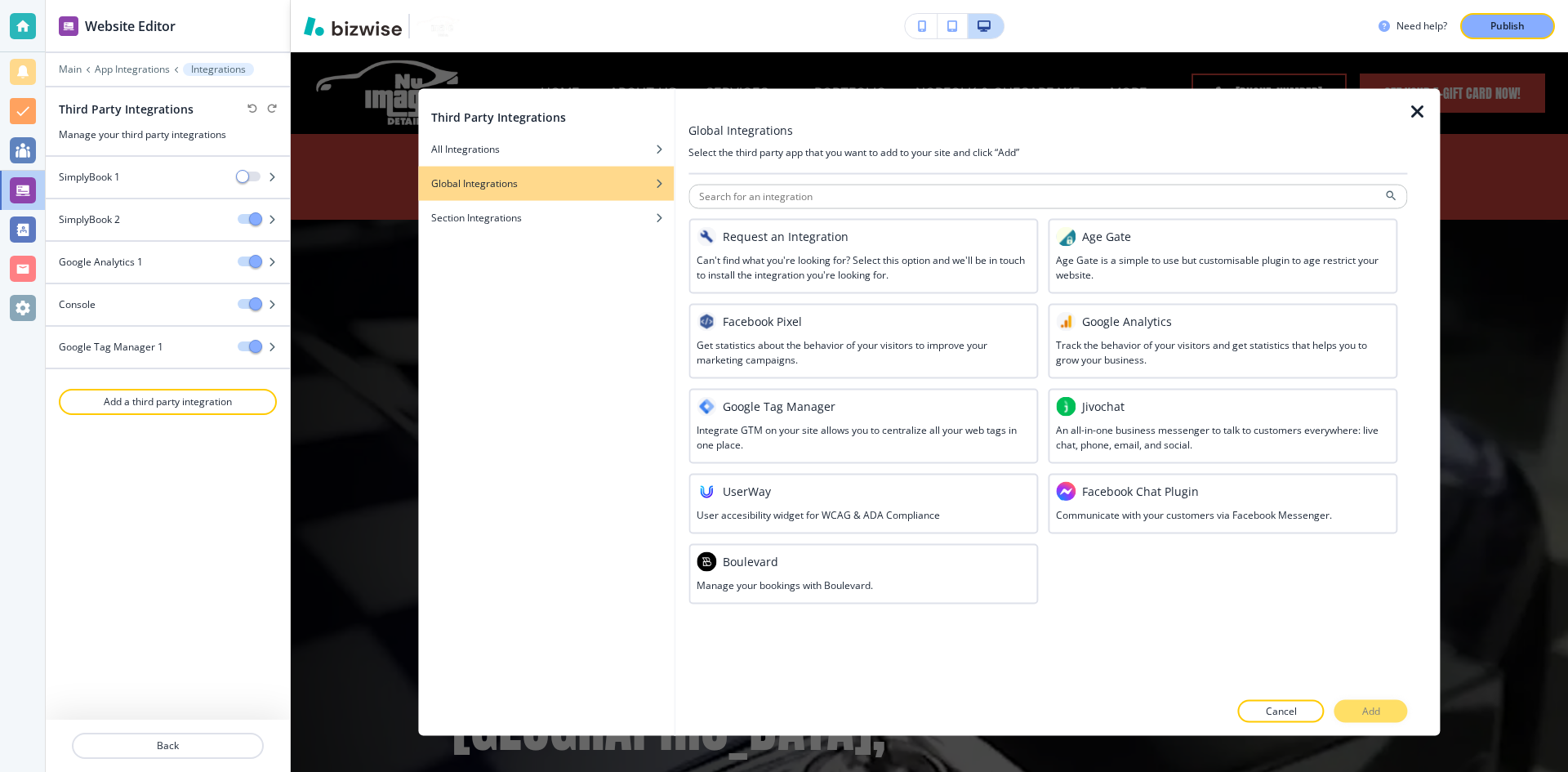
scroll to position [0, 0]
click at [587, 205] on div "button" at bounding box center [546, 205] width 255 height 10
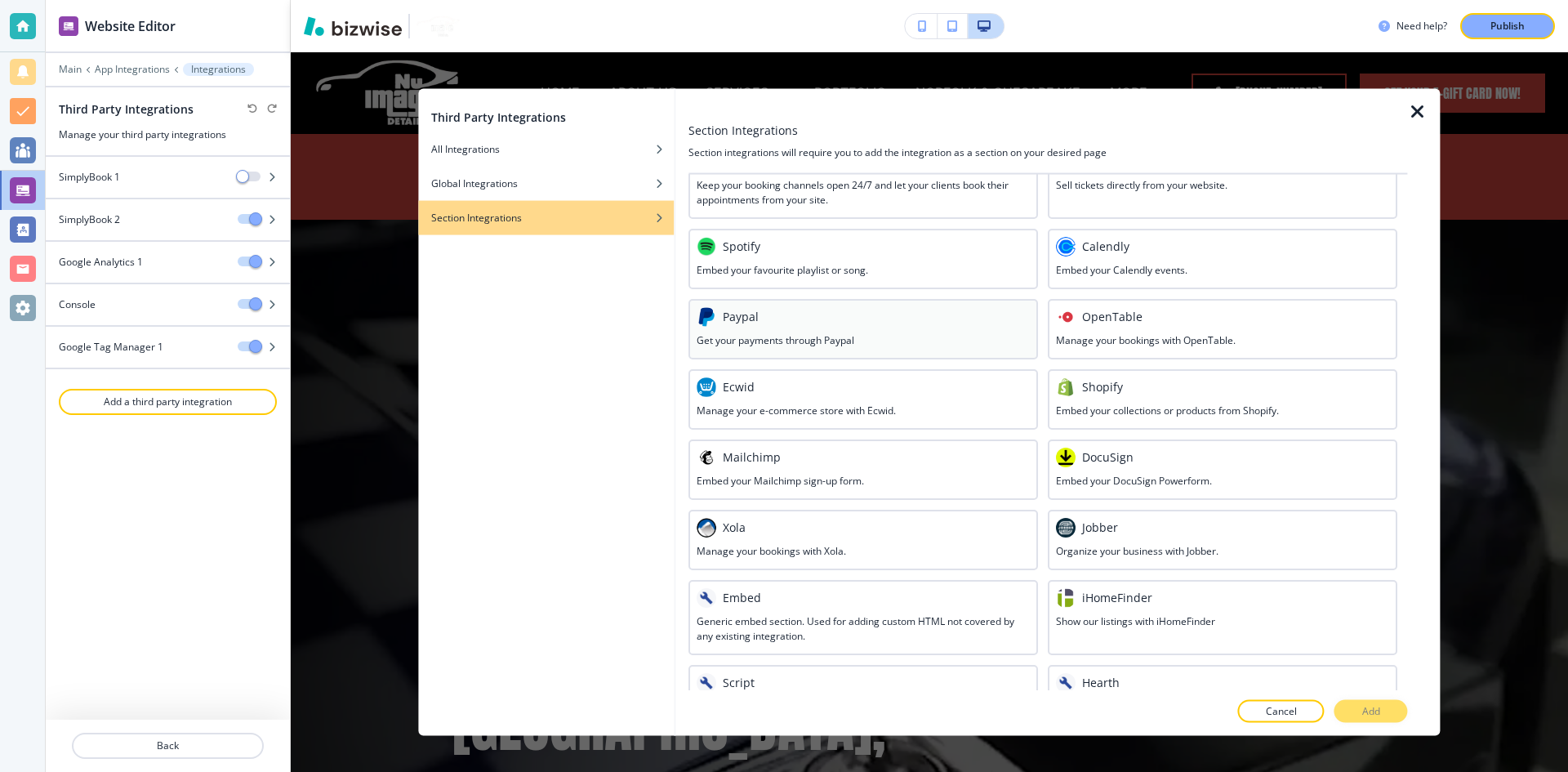
scroll to position [294, 0]
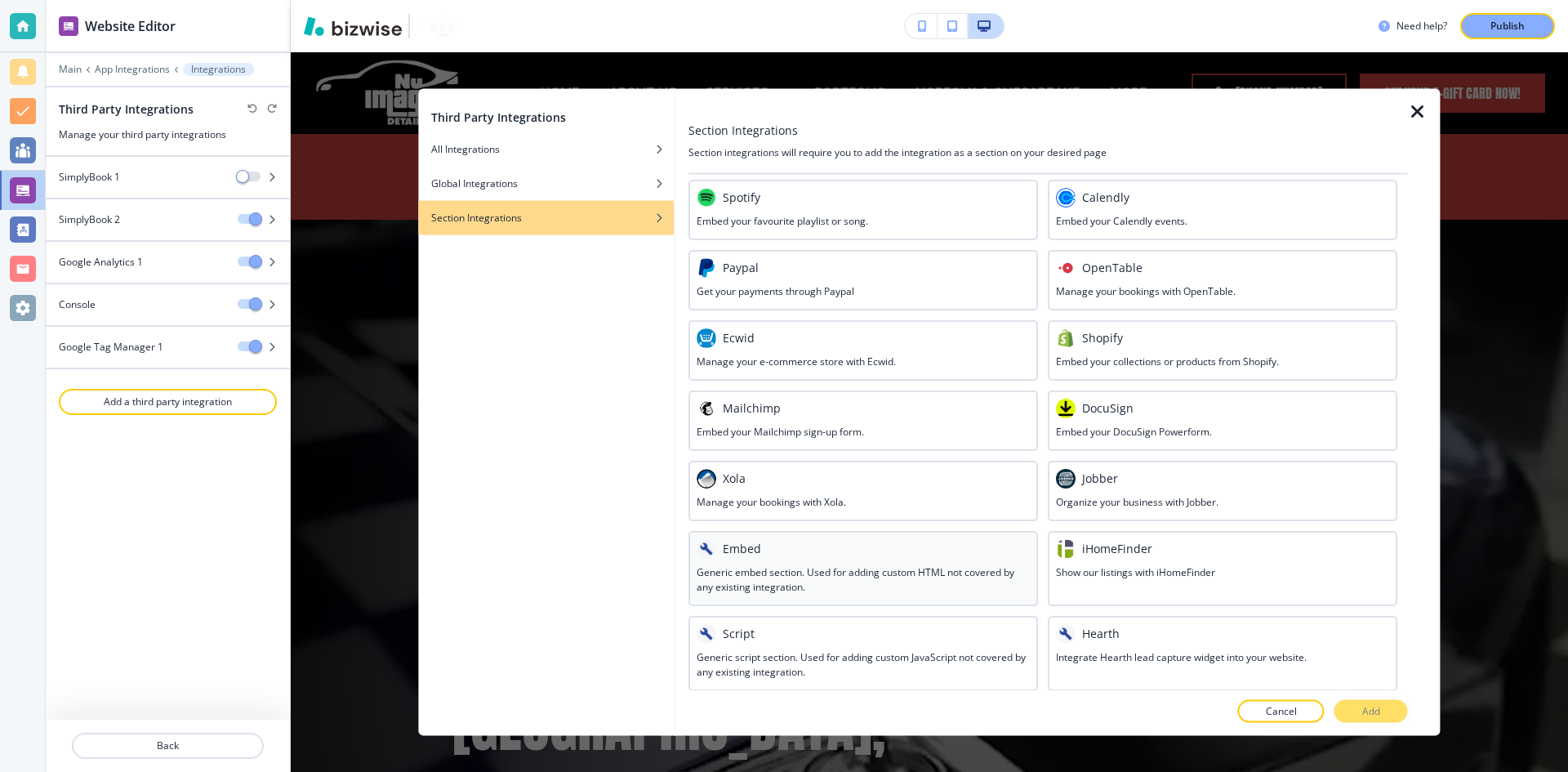
click at [931, 572] on h3 "Generic embed section. Used for adding custom HTML not covered by any existing …" at bounding box center [863, 579] width 333 height 29
click at [1386, 708] on button "Add" at bounding box center [1372, 712] width 74 height 23
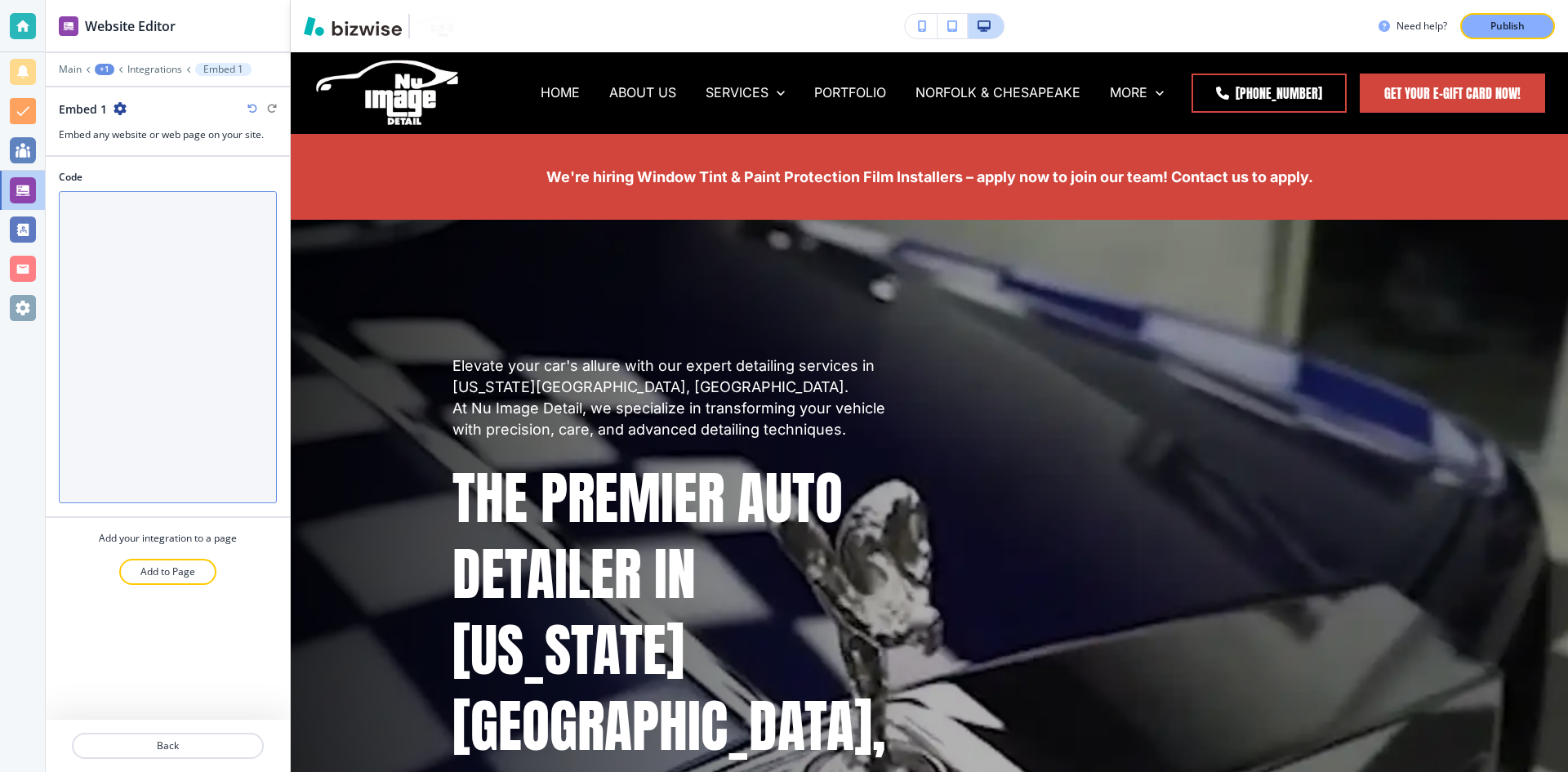
click at [207, 230] on textarea "Code" at bounding box center [168, 347] width 218 height 312
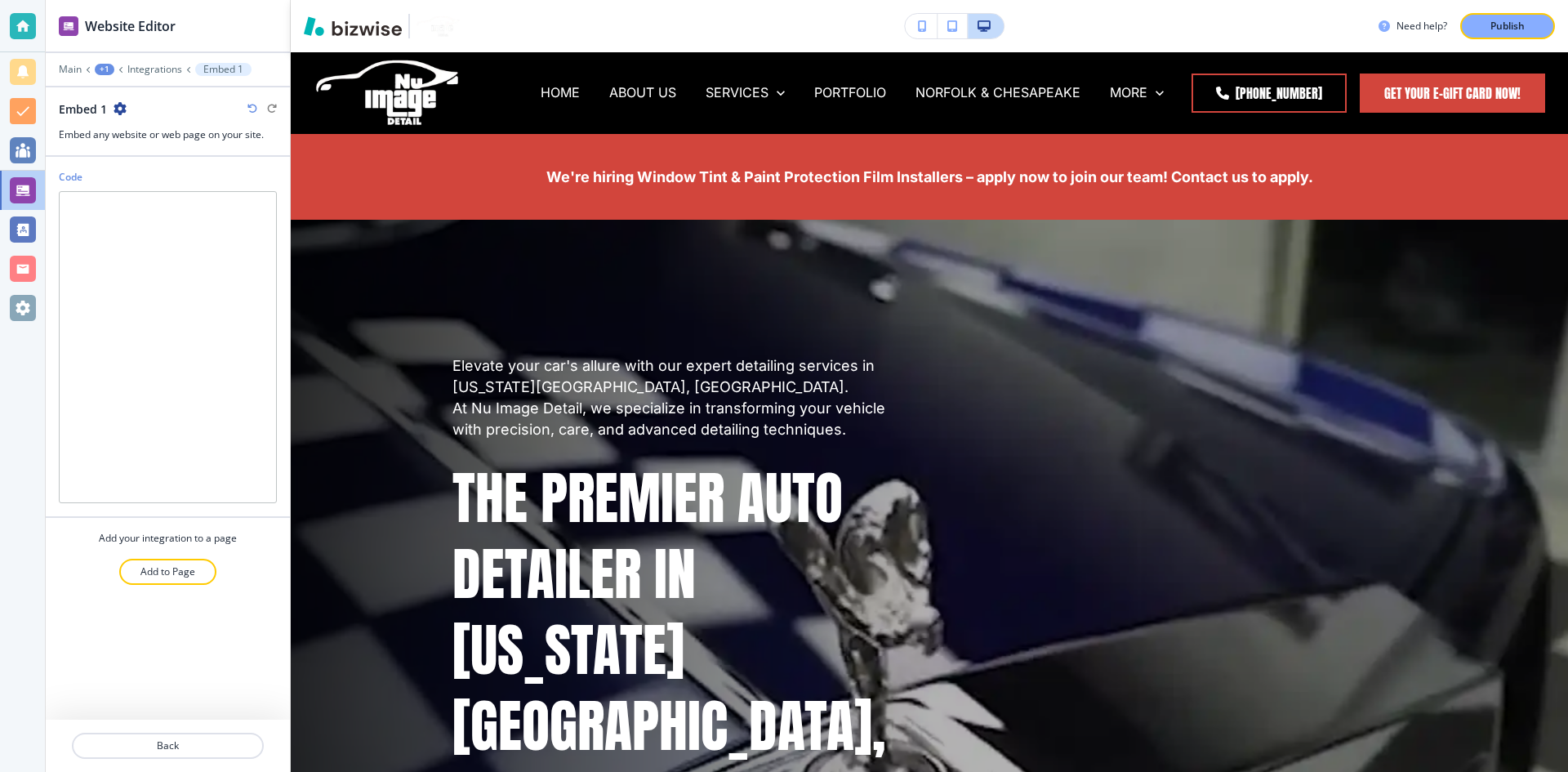
click at [116, 110] on icon "button" at bounding box center [119, 108] width 13 height 13
click at [133, 167] on p "Delete Embed 1" at bounding box center [165, 165] width 83 height 15
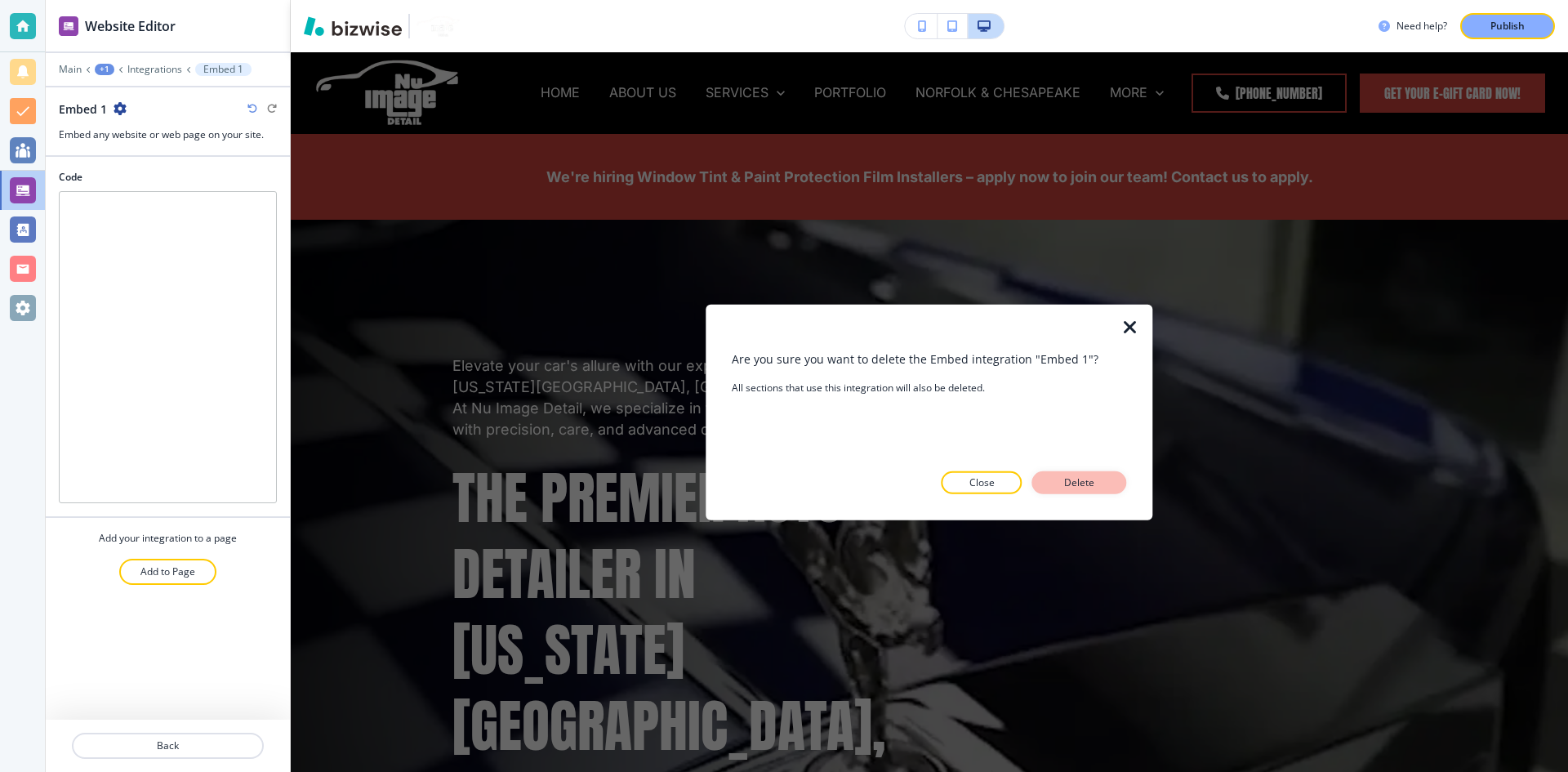
click at [1112, 481] on button "Delete" at bounding box center [1080, 483] width 95 height 23
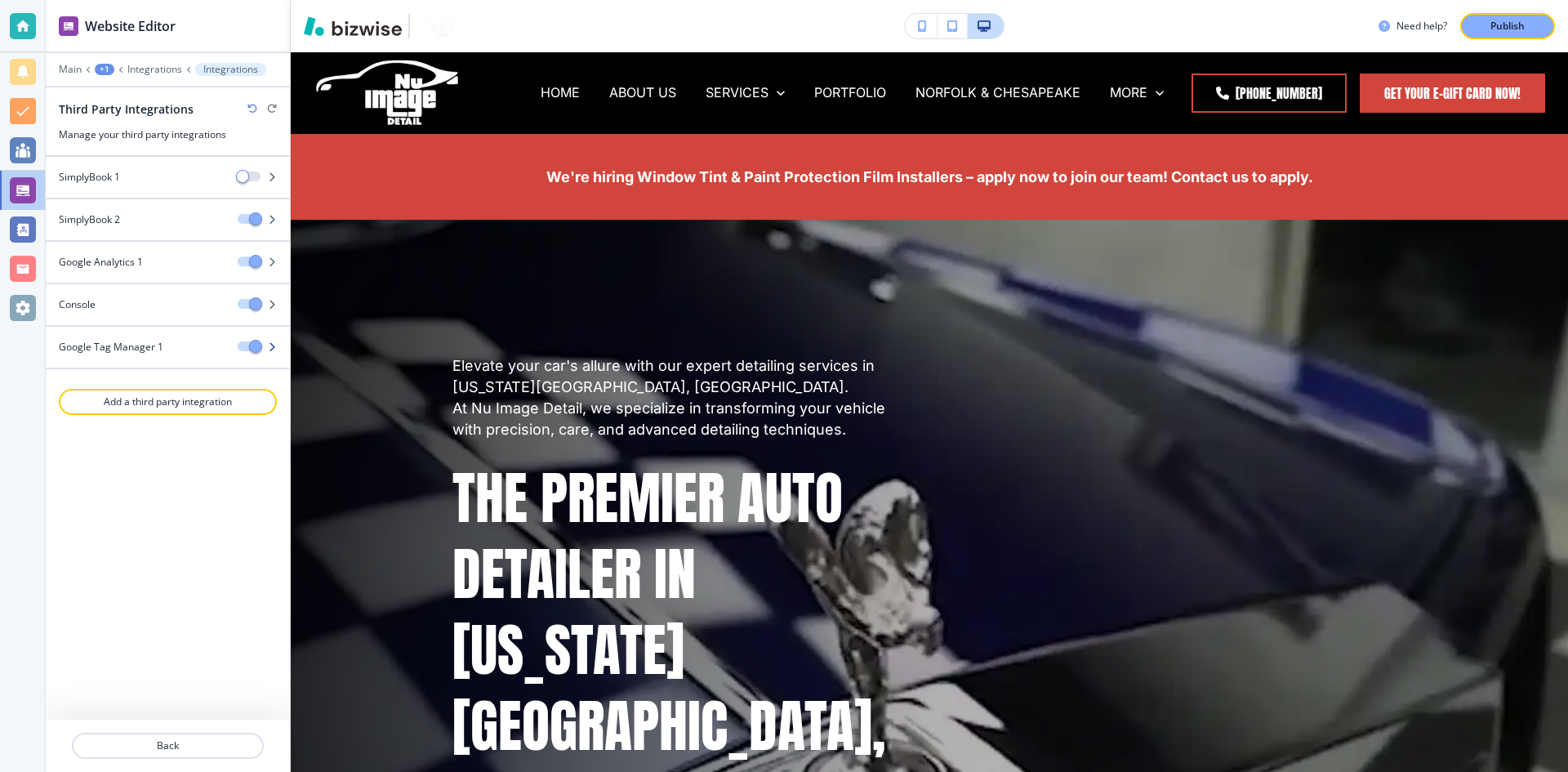
click at [212, 348] on div "Google Tag Manager 1" at bounding box center [135, 347] width 179 height 15
